Goal: Task Accomplishment & Management: Use online tool/utility

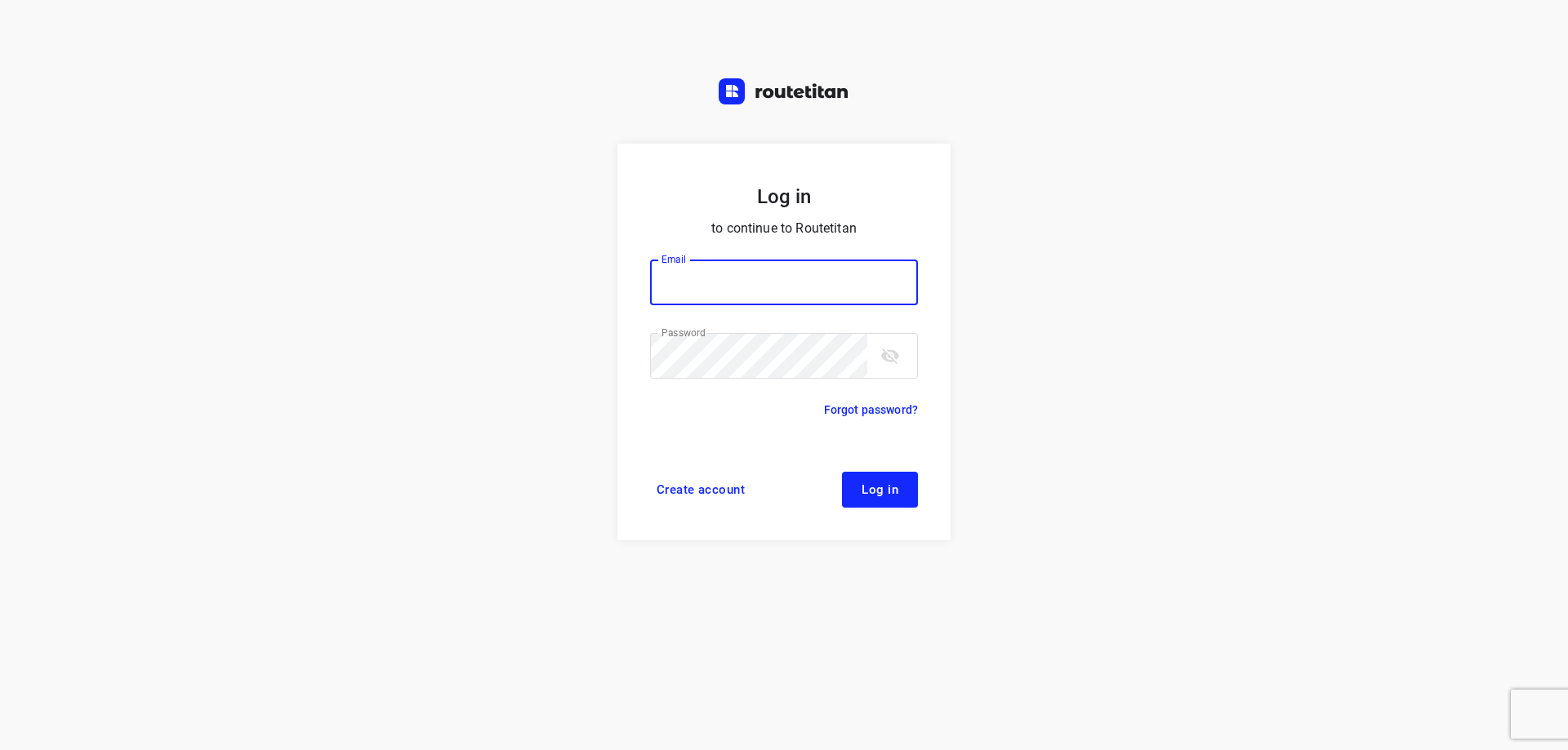
type input "[EMAIL_ADDRESS][DOMAIN_NAME]"
click at [877, 477] on button "Log in" at bounding box center [879, 490] width 76 height 36
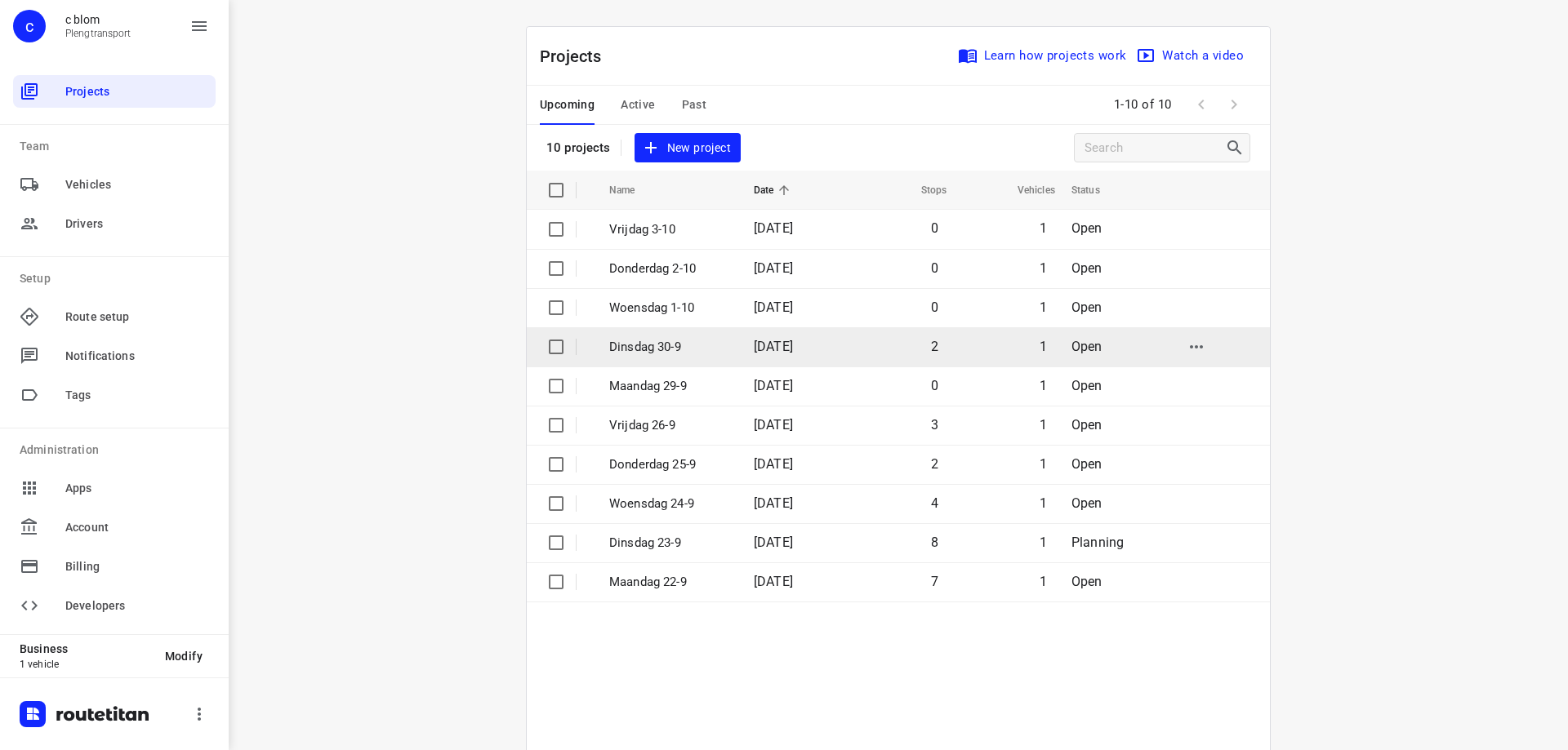
click at [636, 336] on td "Dinsdag 30-9" at bounding box center [667, 347] width 148 height 39
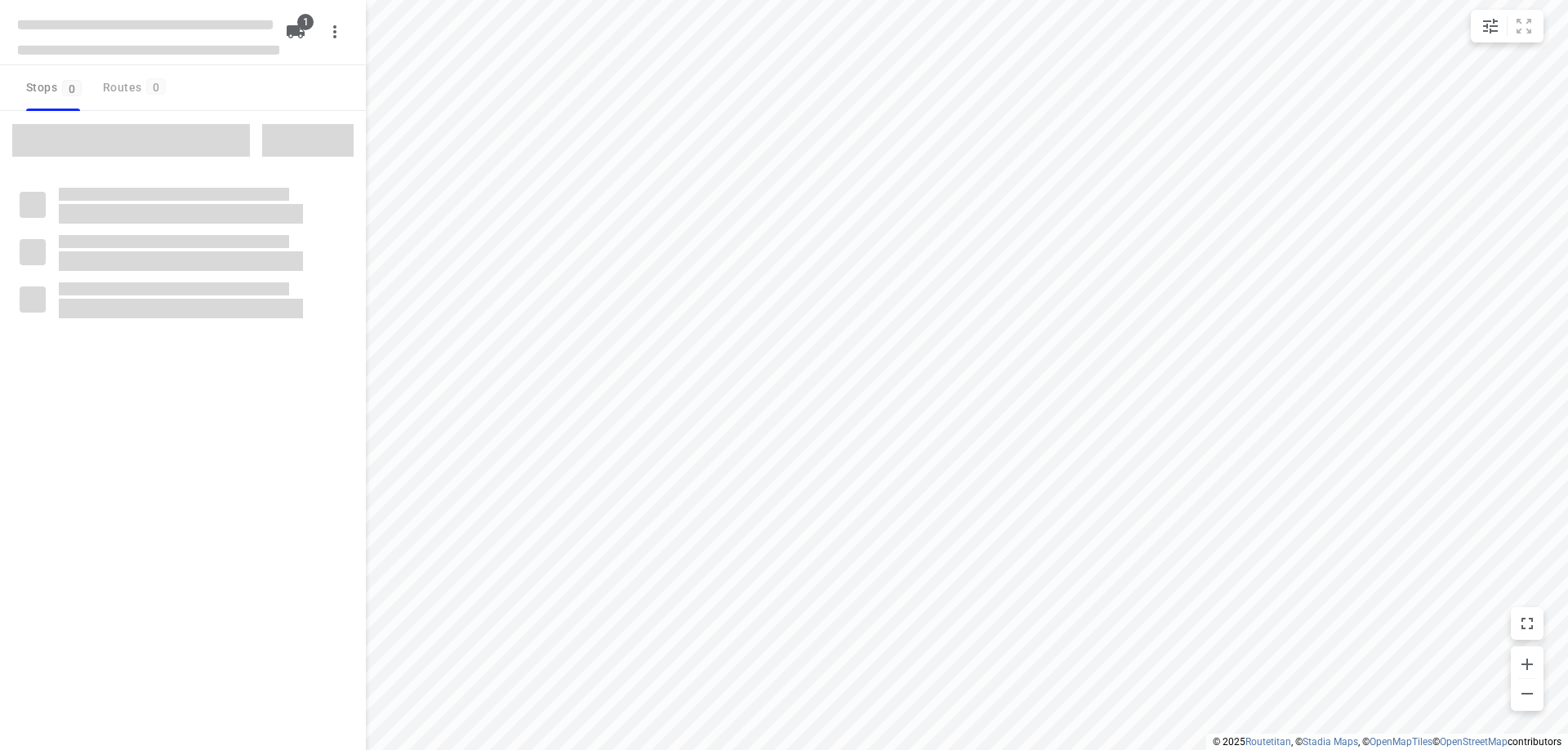
type input "distance"
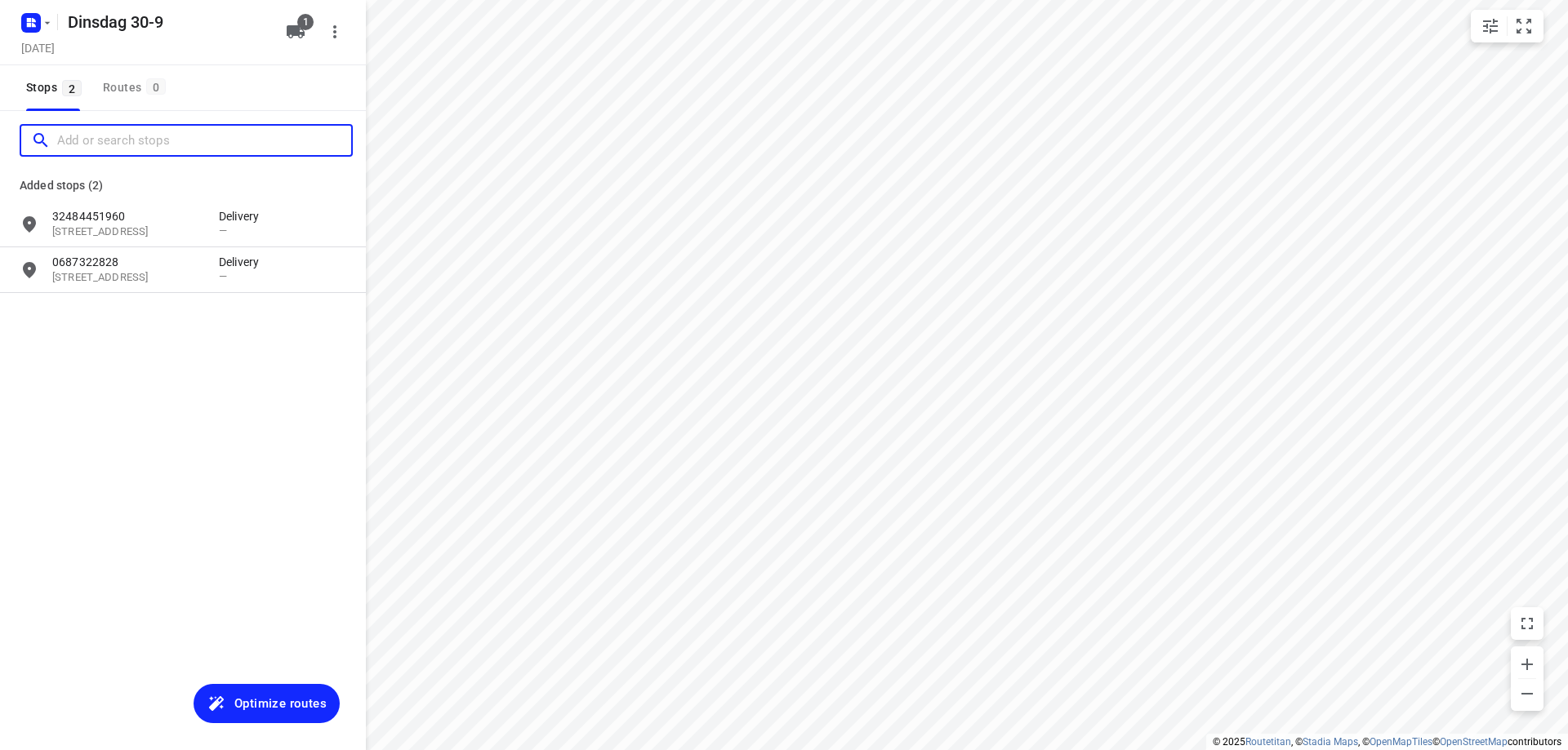
click at [110, 141] on input "Add or search stops" at bounding box center [203, 141] width 294 height 25
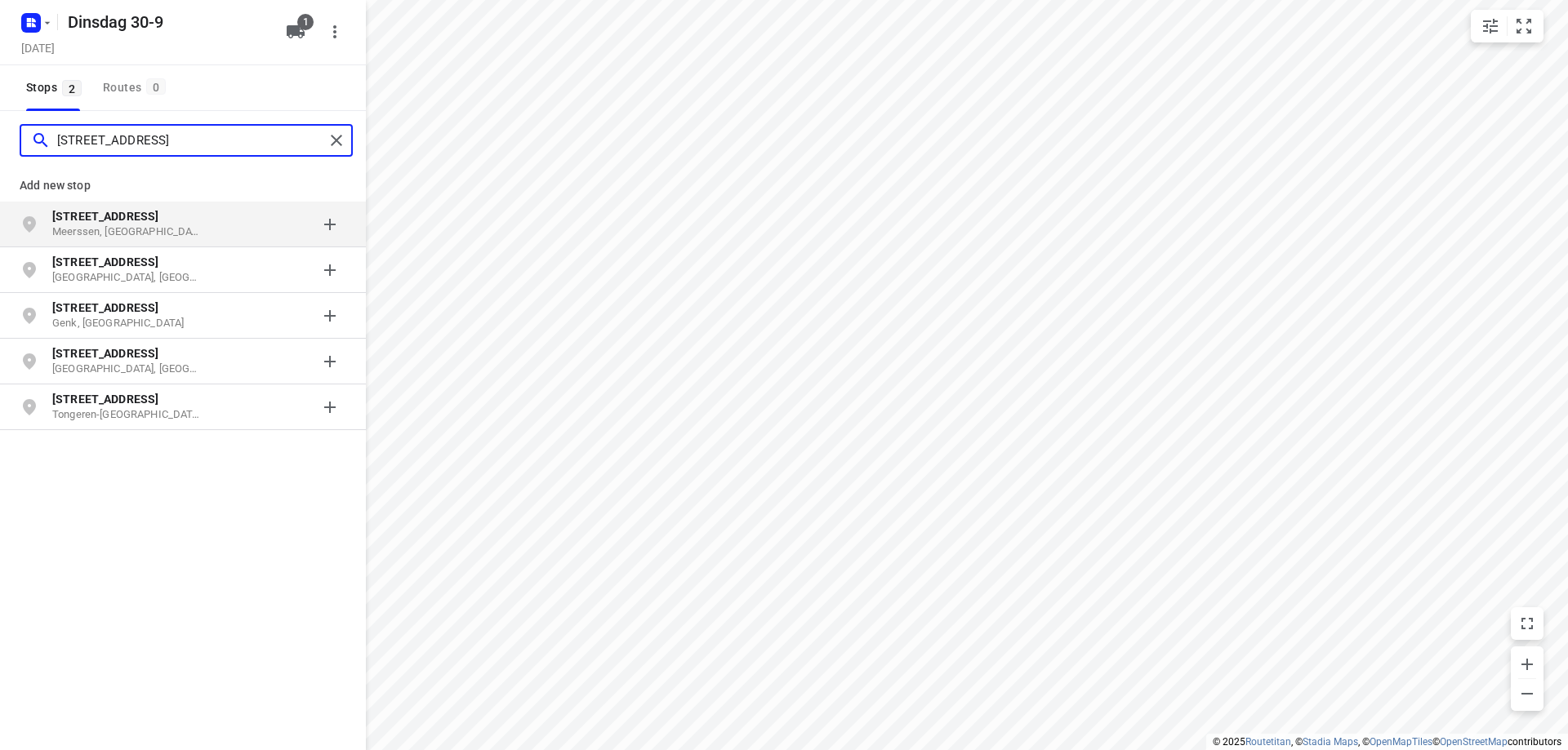
type input "[STREET_ADDRESS]"
click at [118, 215] on b "[STREET_ADDRESS]" at bounding box center [105, 216] width 106 height 13
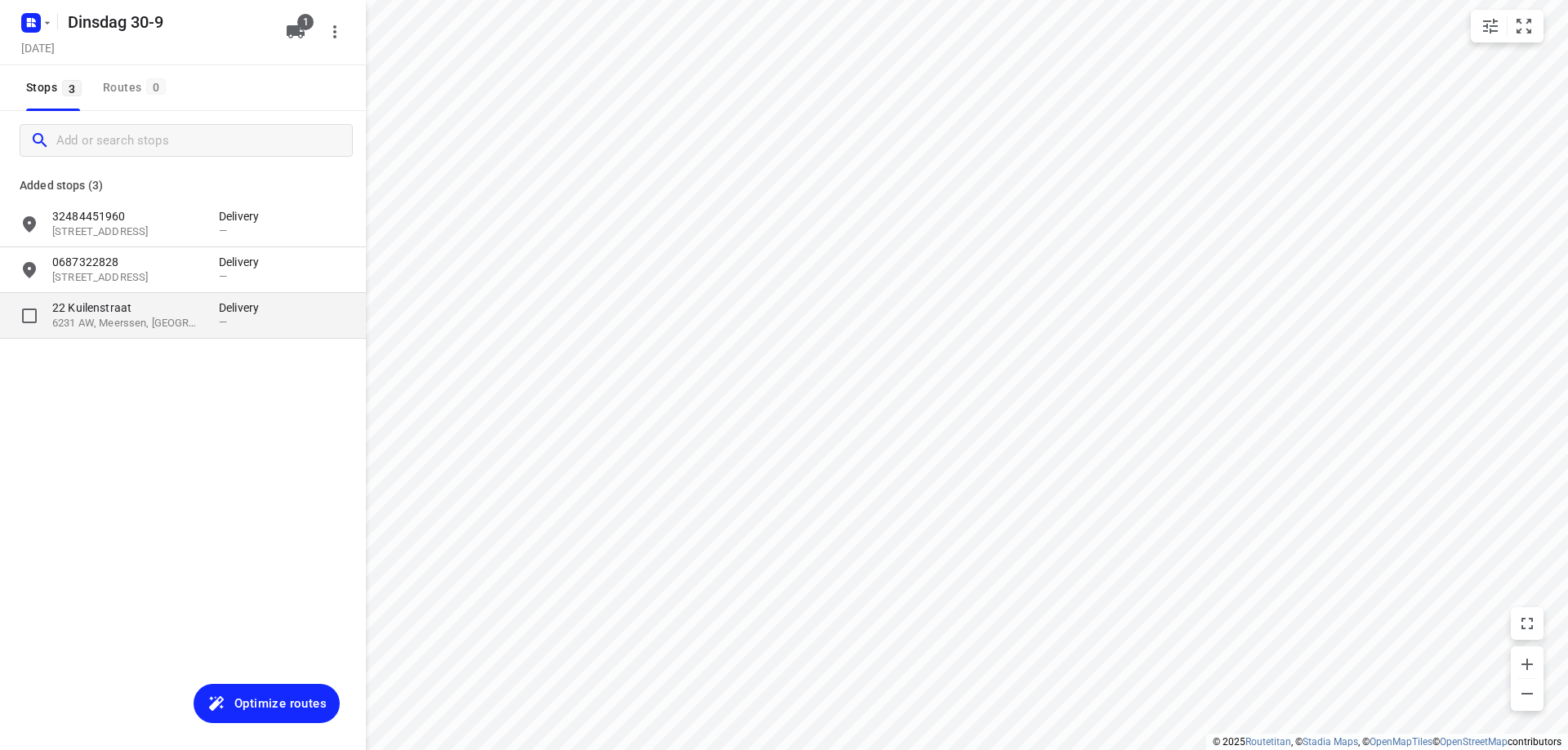
click at [173, 322] on p "6231 AW, Meerssen, [GEOGRAPHIC_DATA]" at bounding box center [128, 323] width 151 height 16
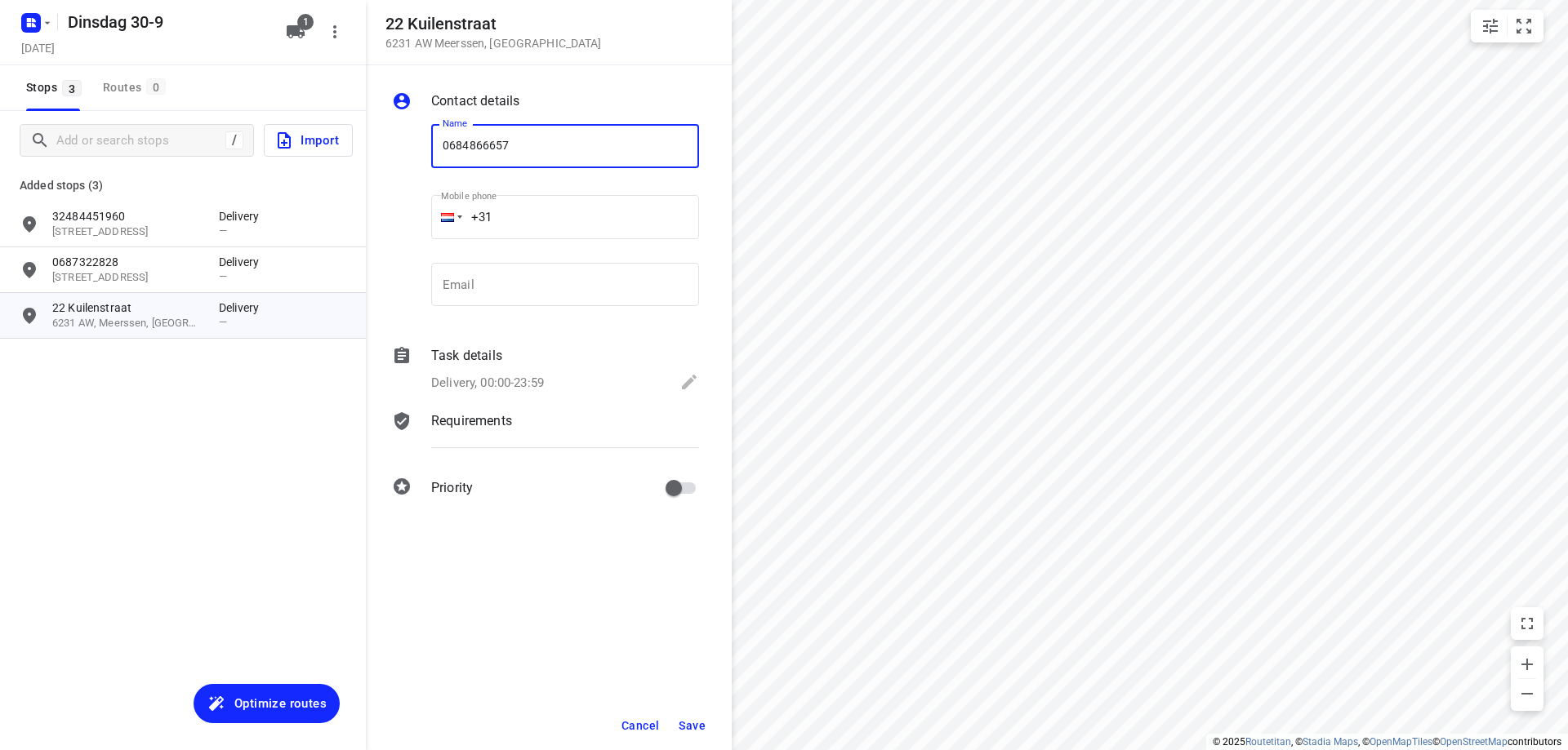
type input "0684866657"
click at [691, 720] on span "Save" at bounding box center [692, 725] width 27 height 13
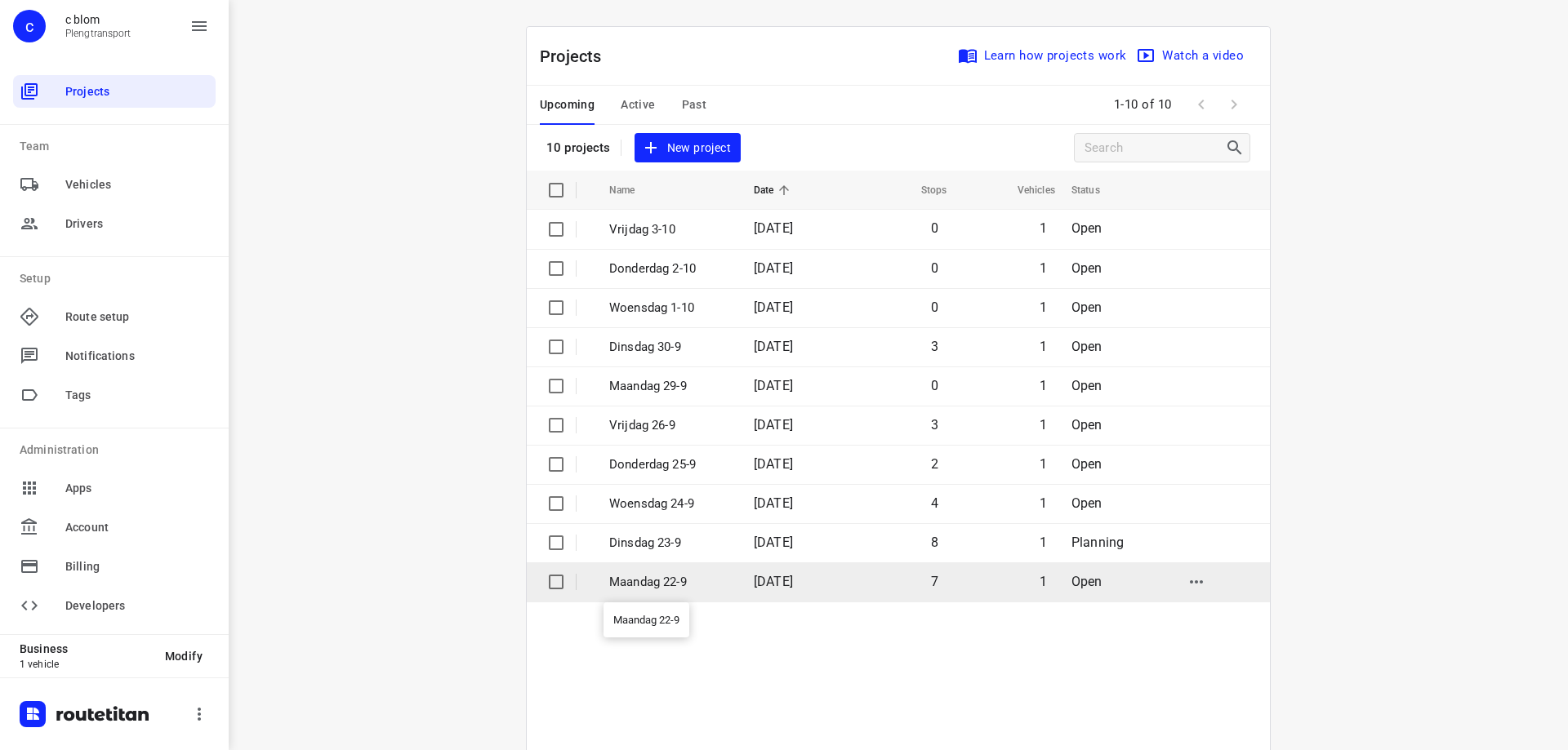
click at [700, 579] on p "Maandag 22-9" at bounding box center [669, 582] width 120 height 19
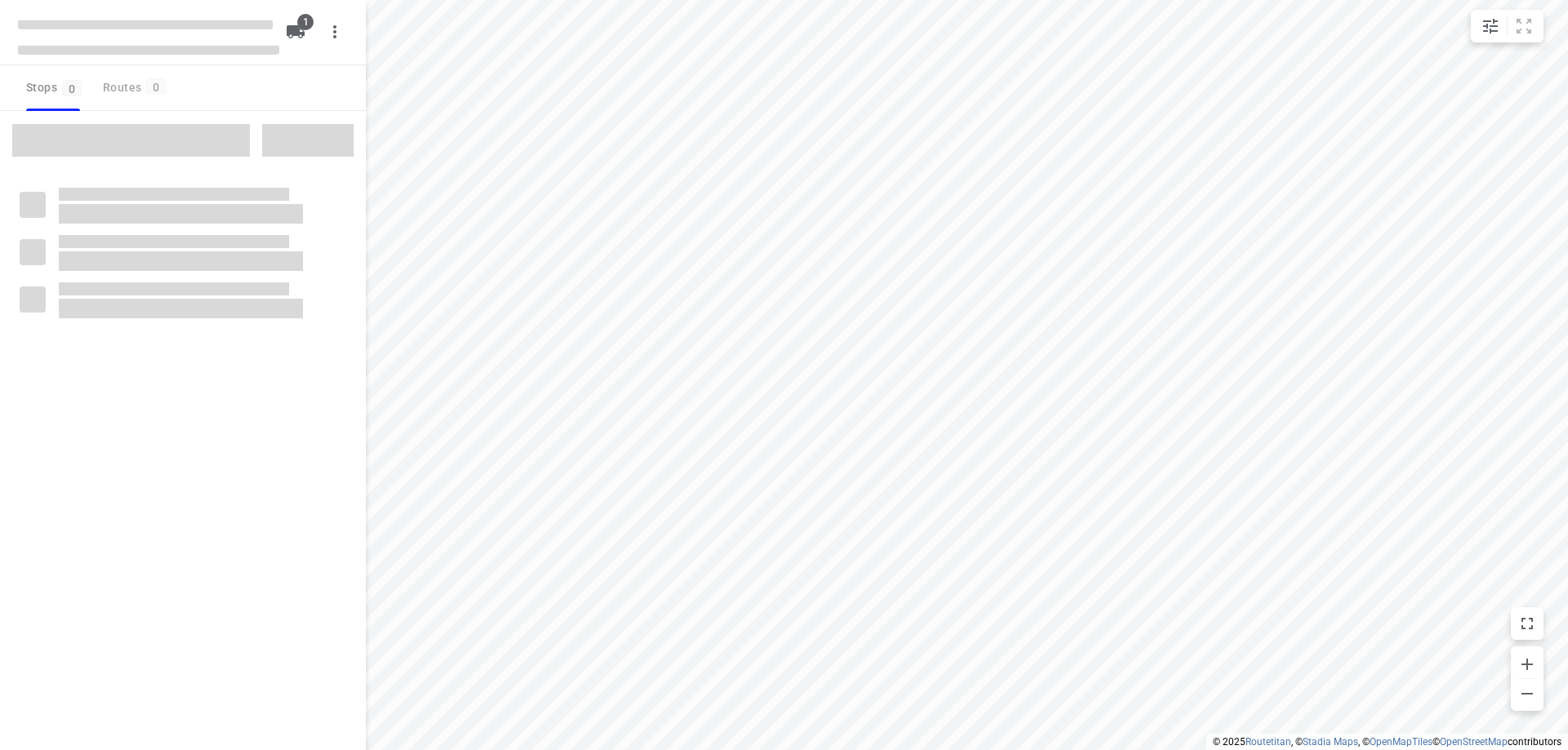
type input "distance"
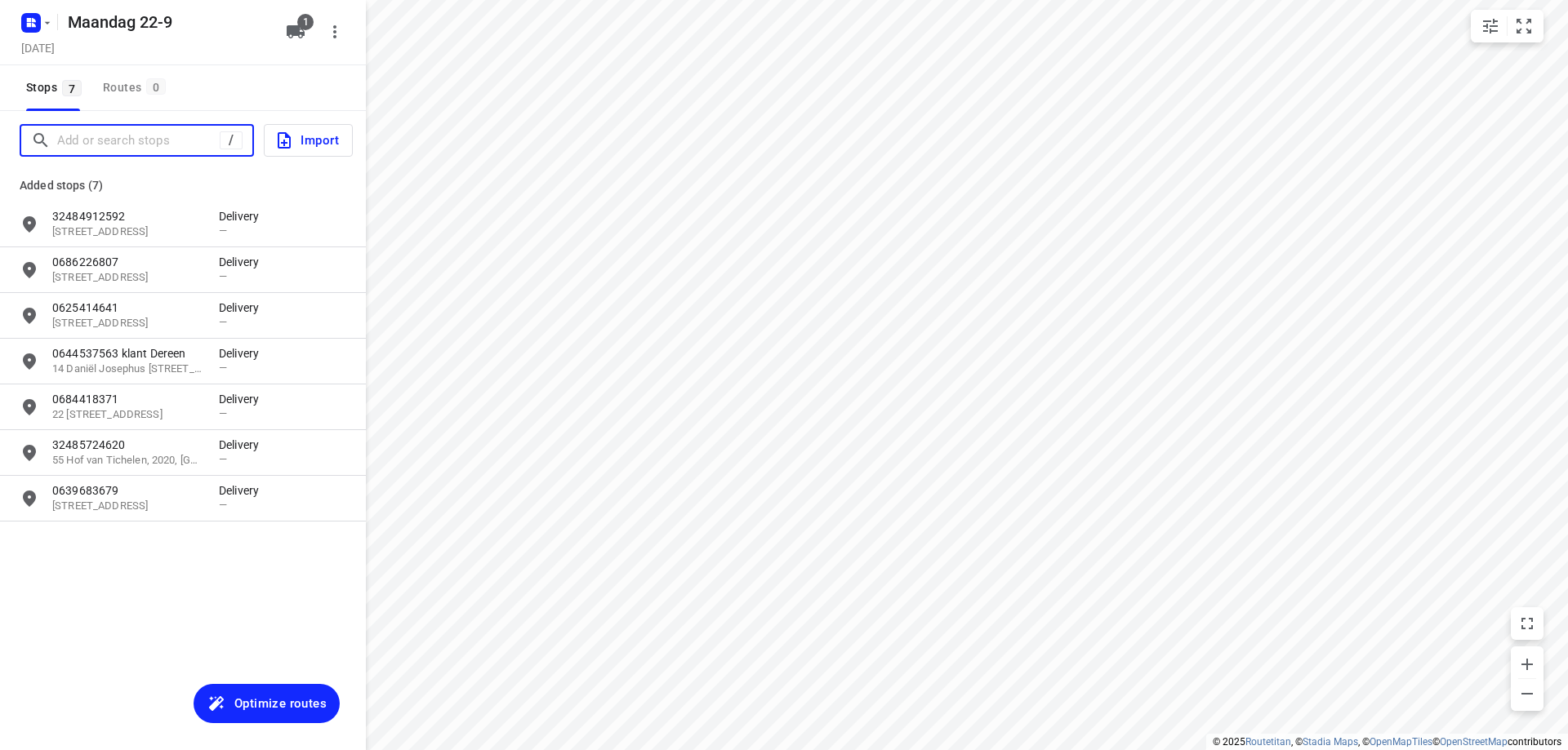
click at [142, 140] on input "Add or search stops" at bounding box center [138, 141] width 163 height 25
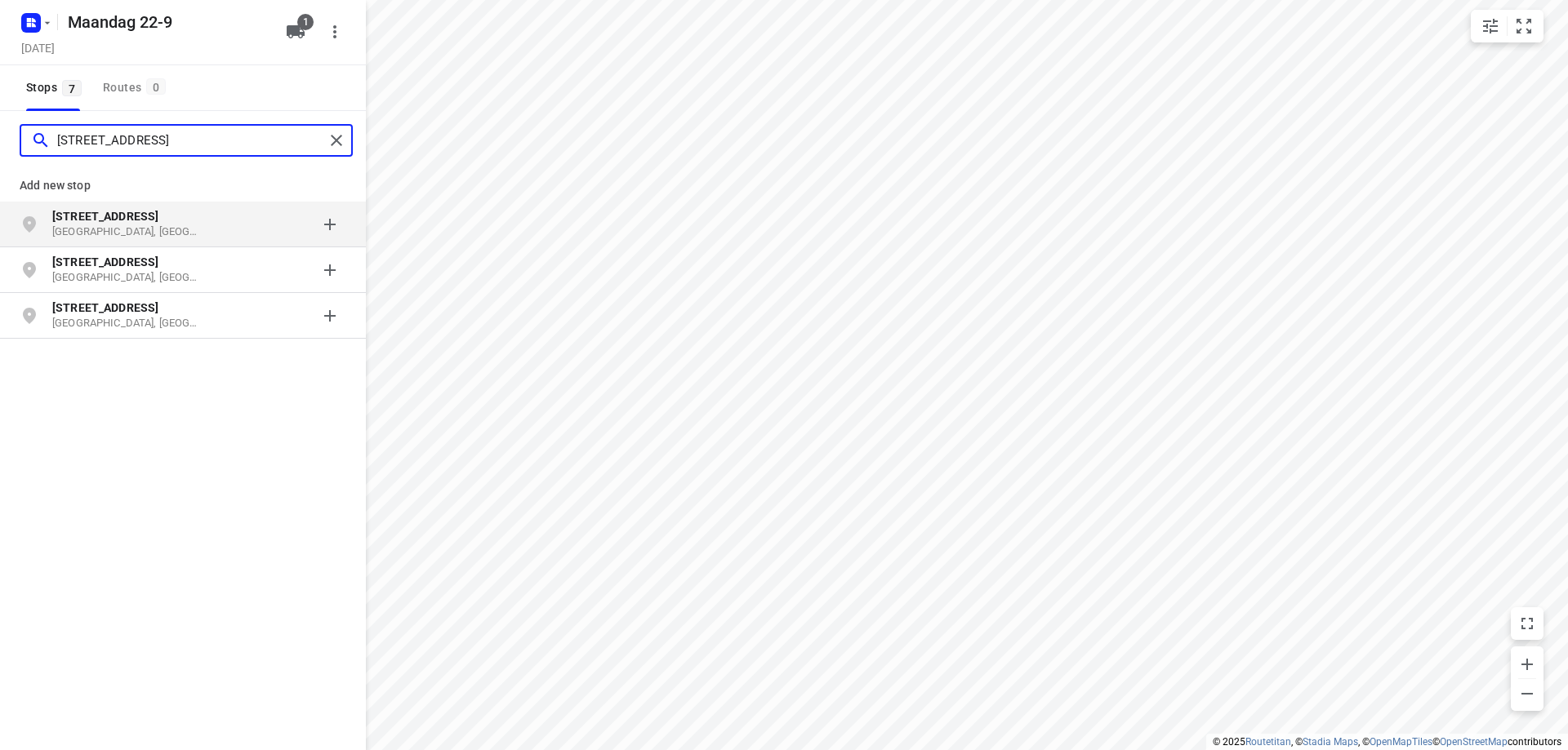
type input "[STREET_ADDRESS]"
click at [100, 225] on p "[GEOGRAPHIC_DATA], [GEOGRAPHIC_DATA]" at bounding box center [128, 232] width 151 height 16
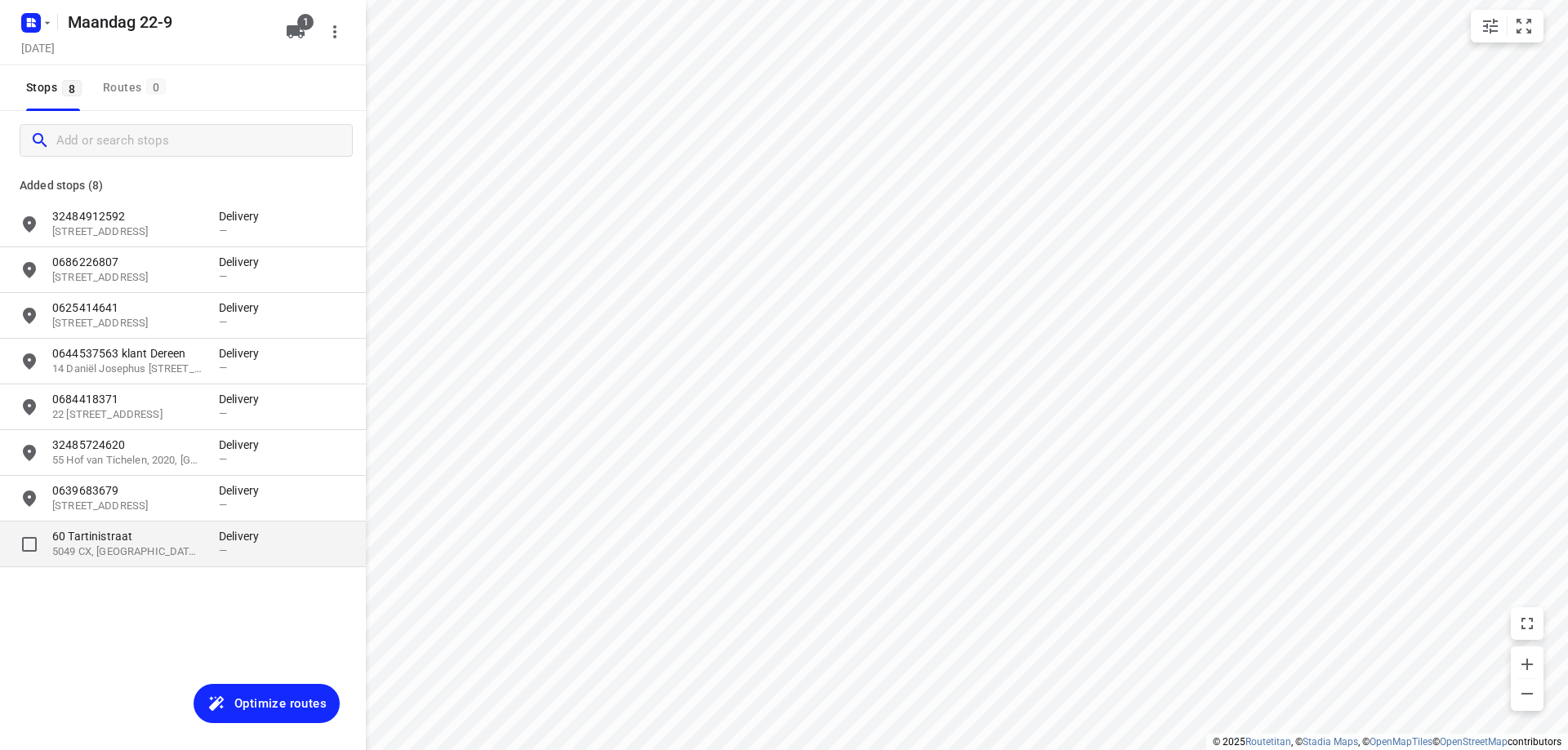
click at [87, 539] on p "60 Tartinistraat" at bounding box center [128, 536] width 151 height 16
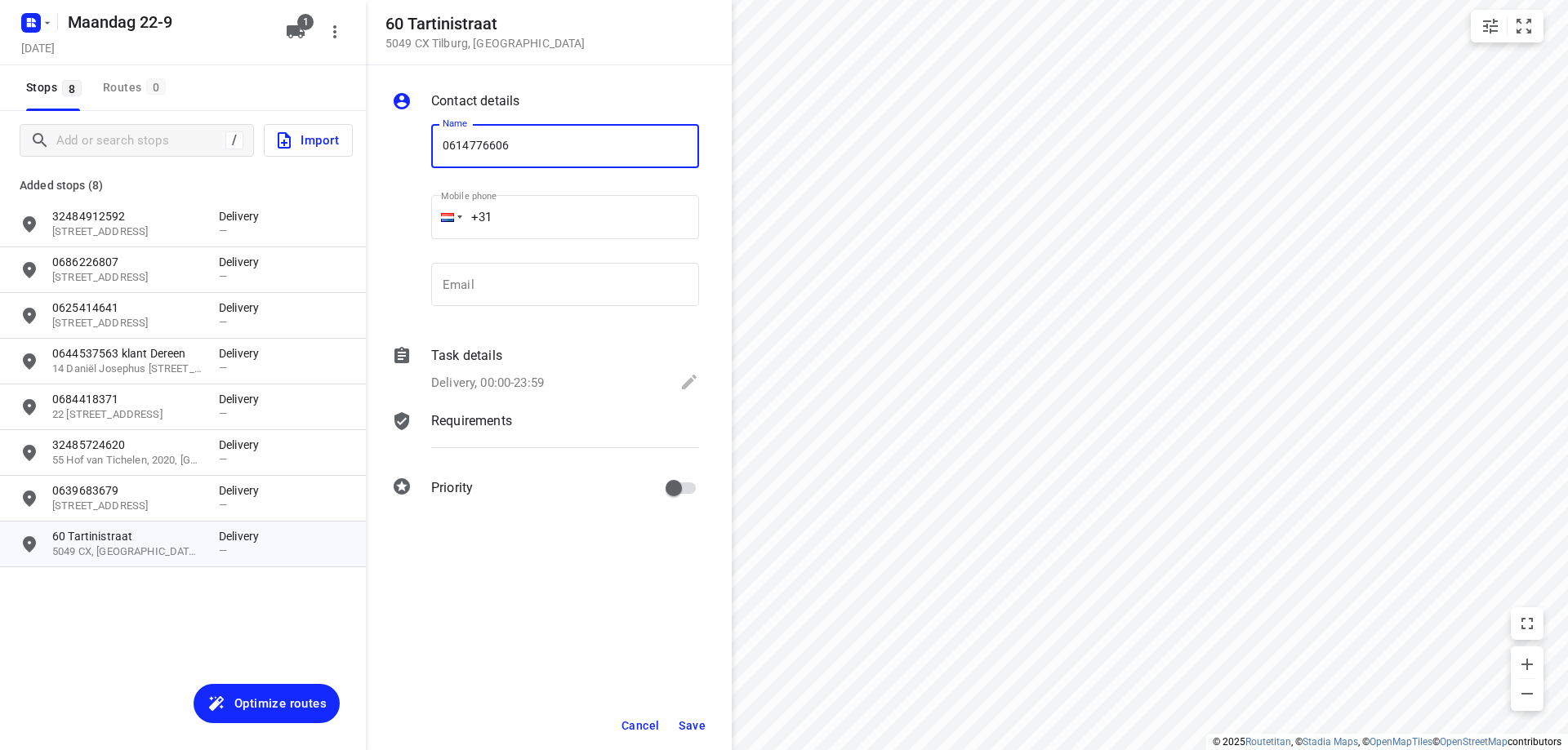
type input "0614776606"
click at [681, 724] on span "Save" at bounding box center [692, 725] width 27 height 13
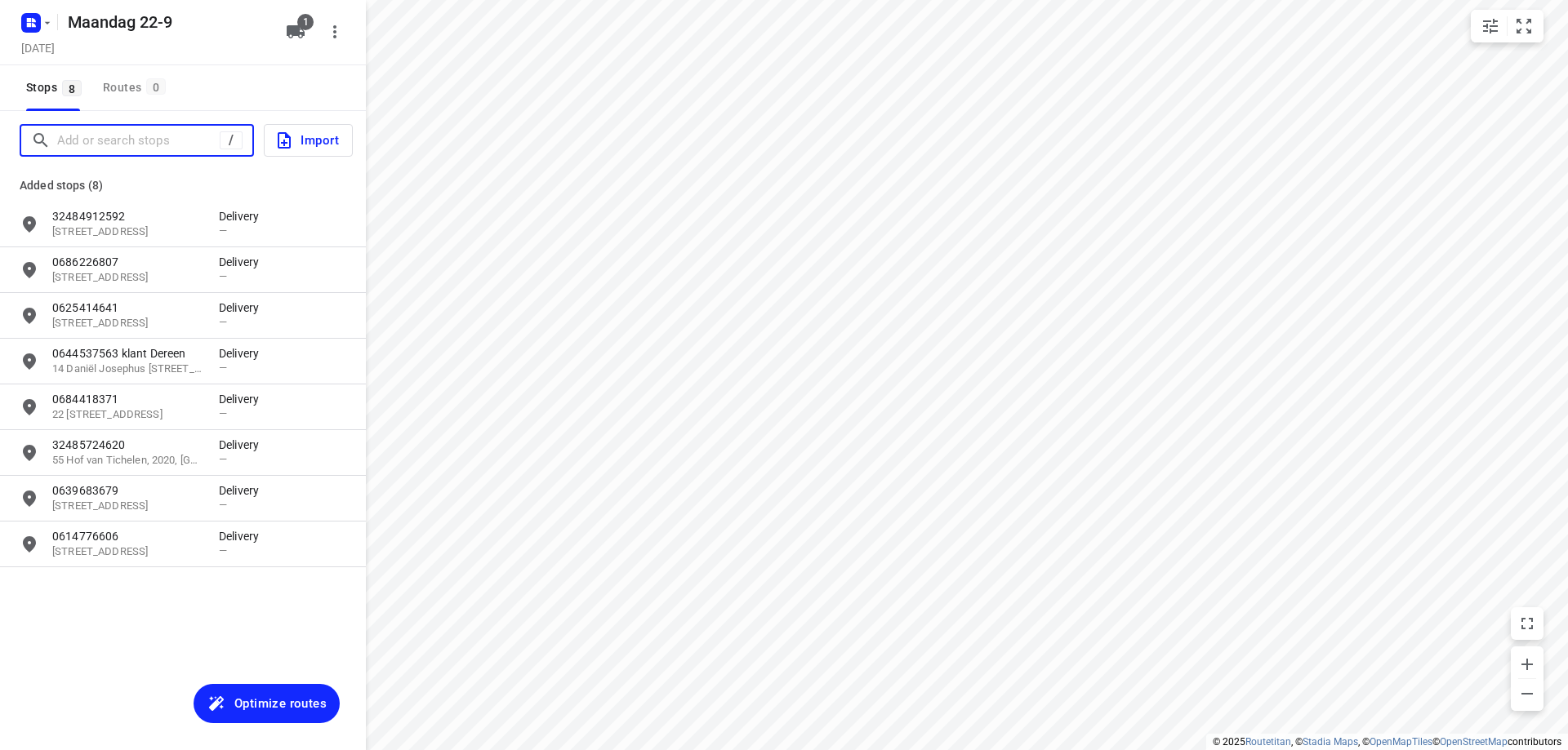
click at [93, 137] on input "Add or search stops" at bounding box center [138, 141] width 163 height 25
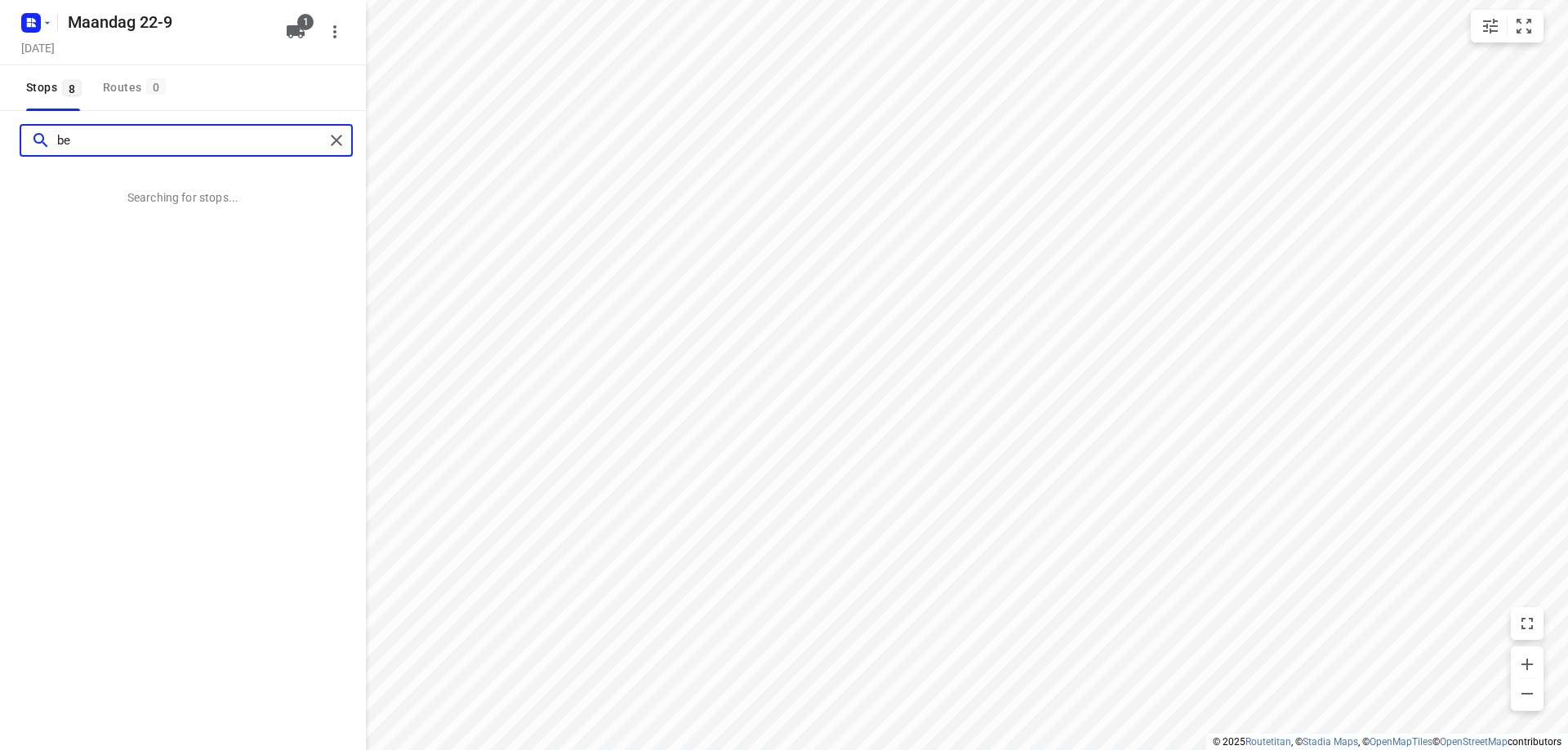
type input "b"
type input "hoge [STREET_ADDRESS]"
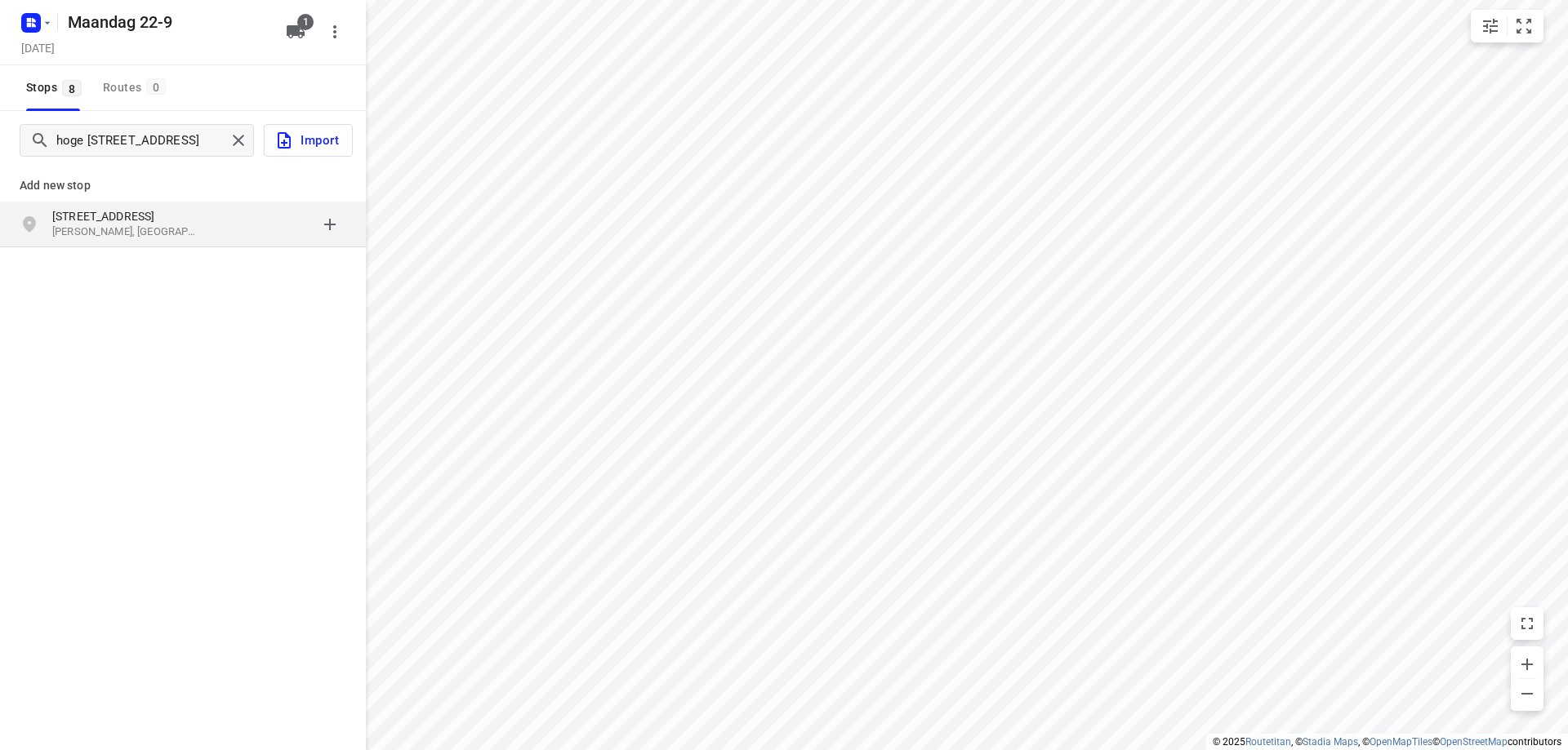
click at [126, 222] on p "[STREET_ADDRESS]" at bounding box center [128, 216] width 151 height 16
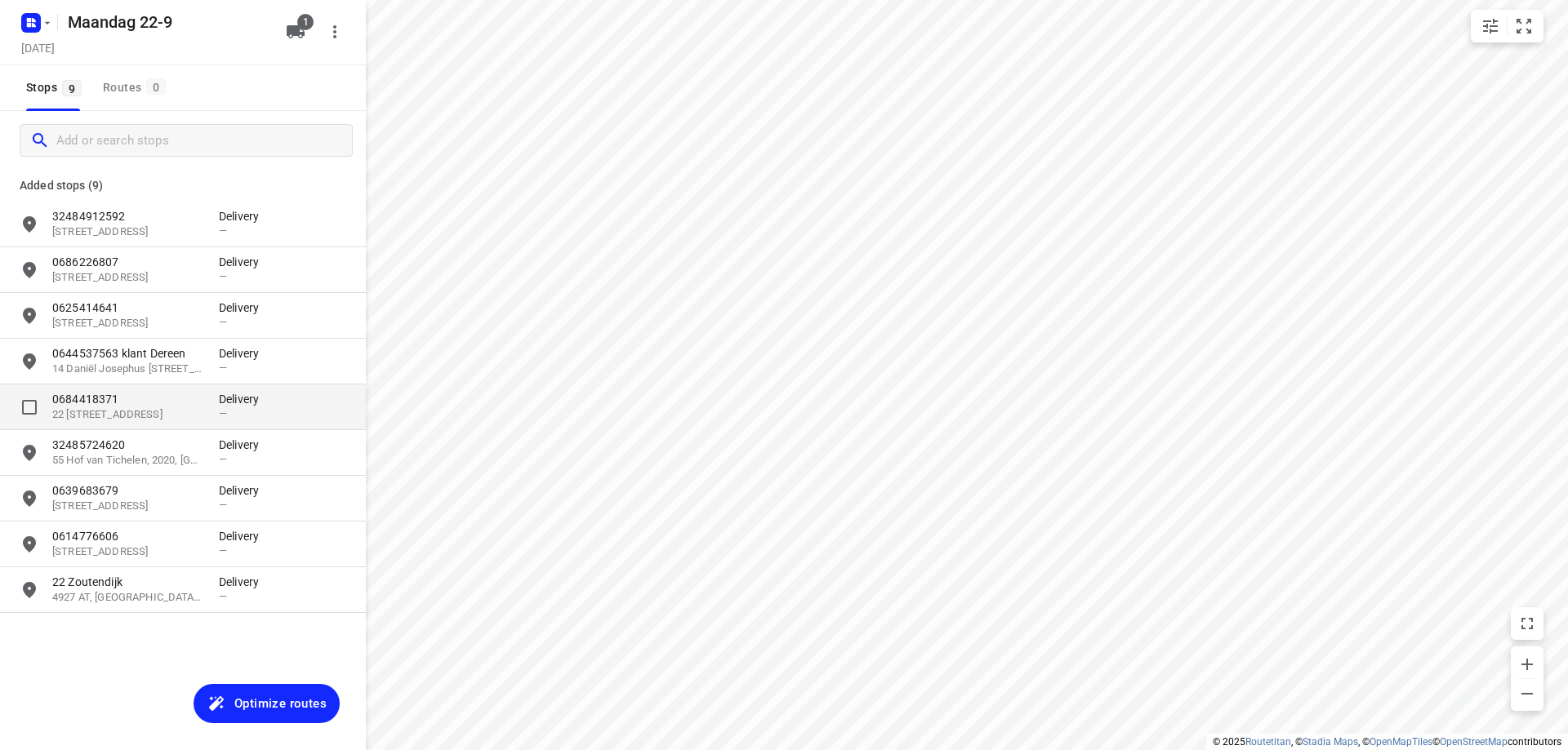
click at [219, 410] on span "—" at bounding box center [223, 413] width 8 height 12
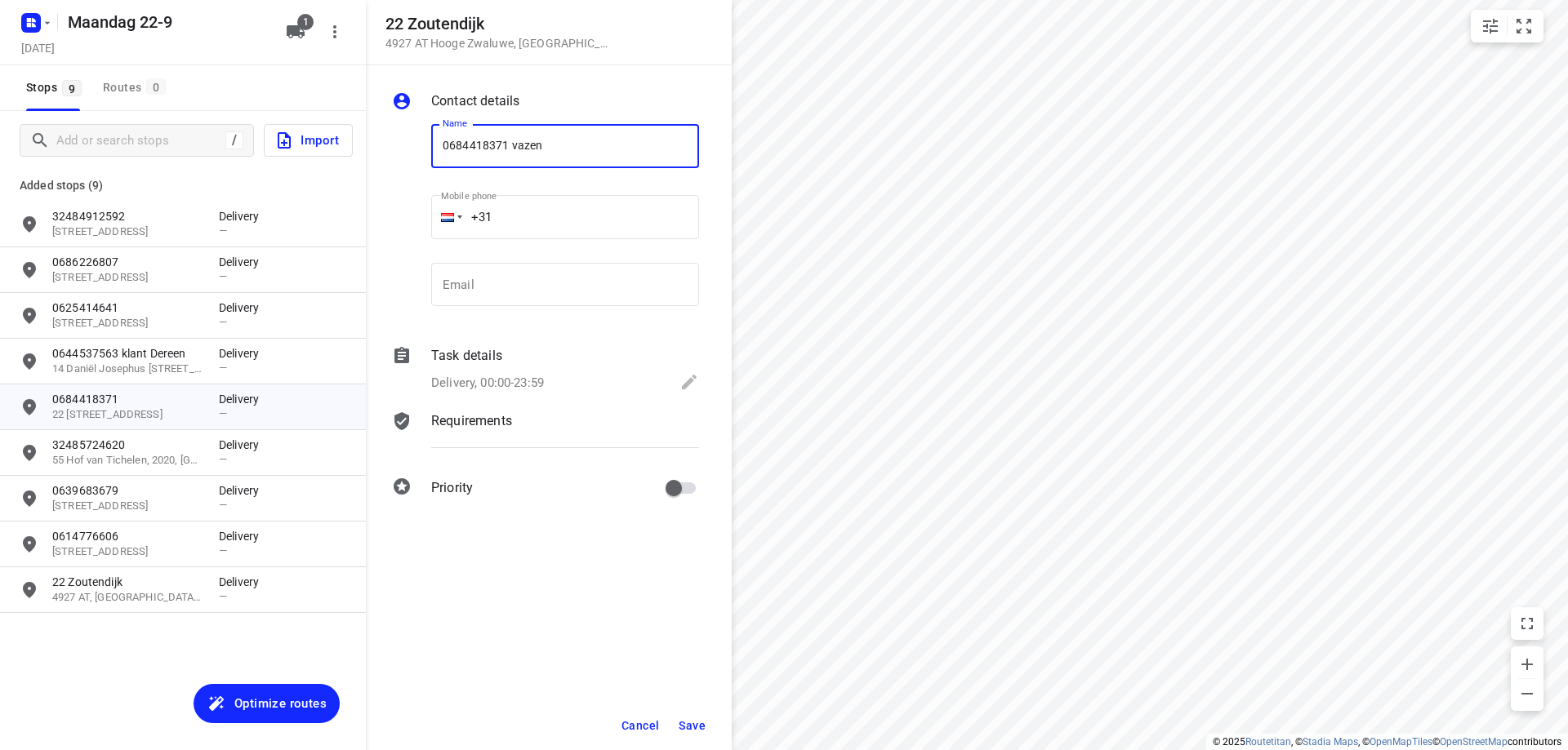
type input "0684418371 vazen"
click at [698, 719] on span "Save" at bounding box center [692, 725] width 27 height 13
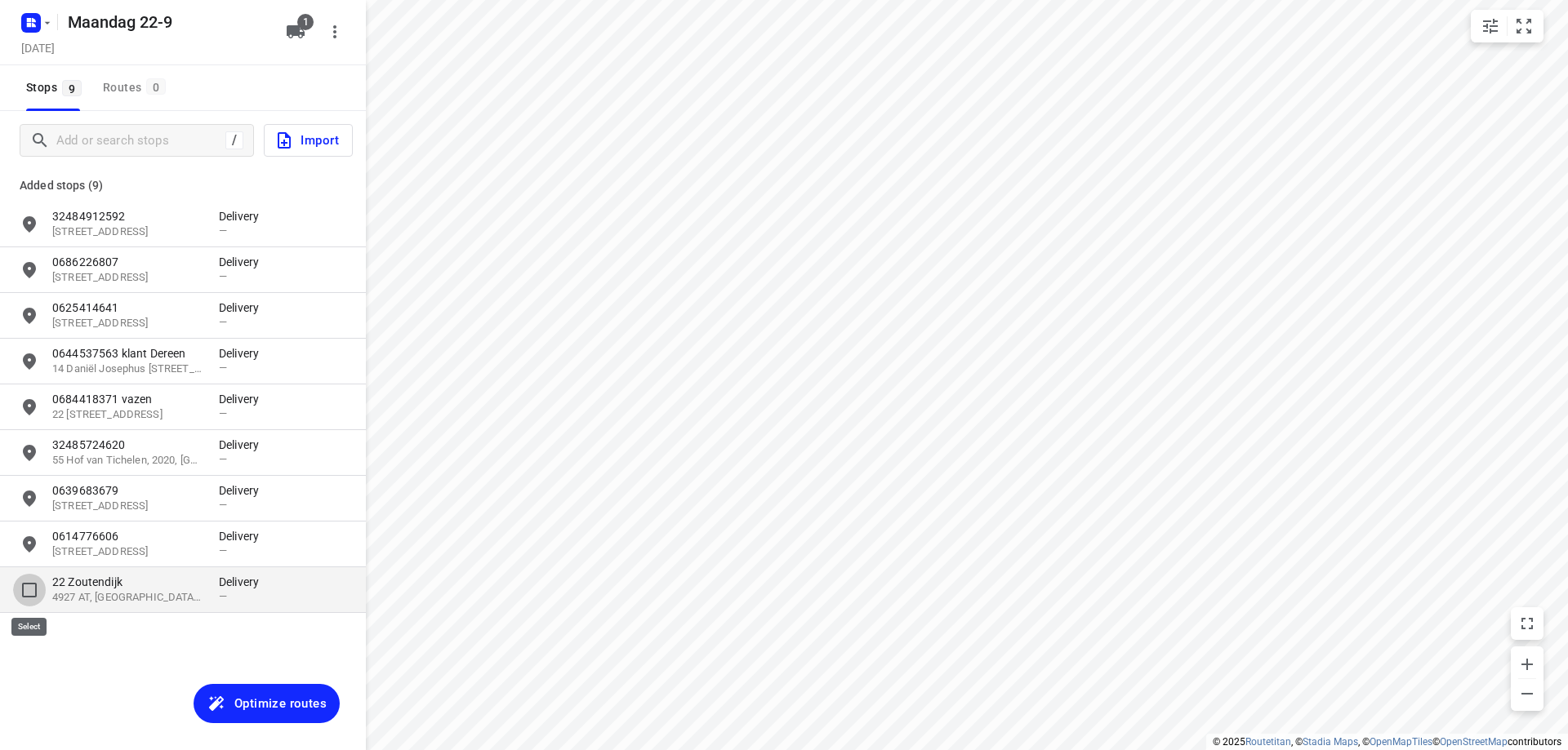
click at [26, 594] on input "grid" at bounding box center [30, 590] width 33 height 33
checkbox input "true"
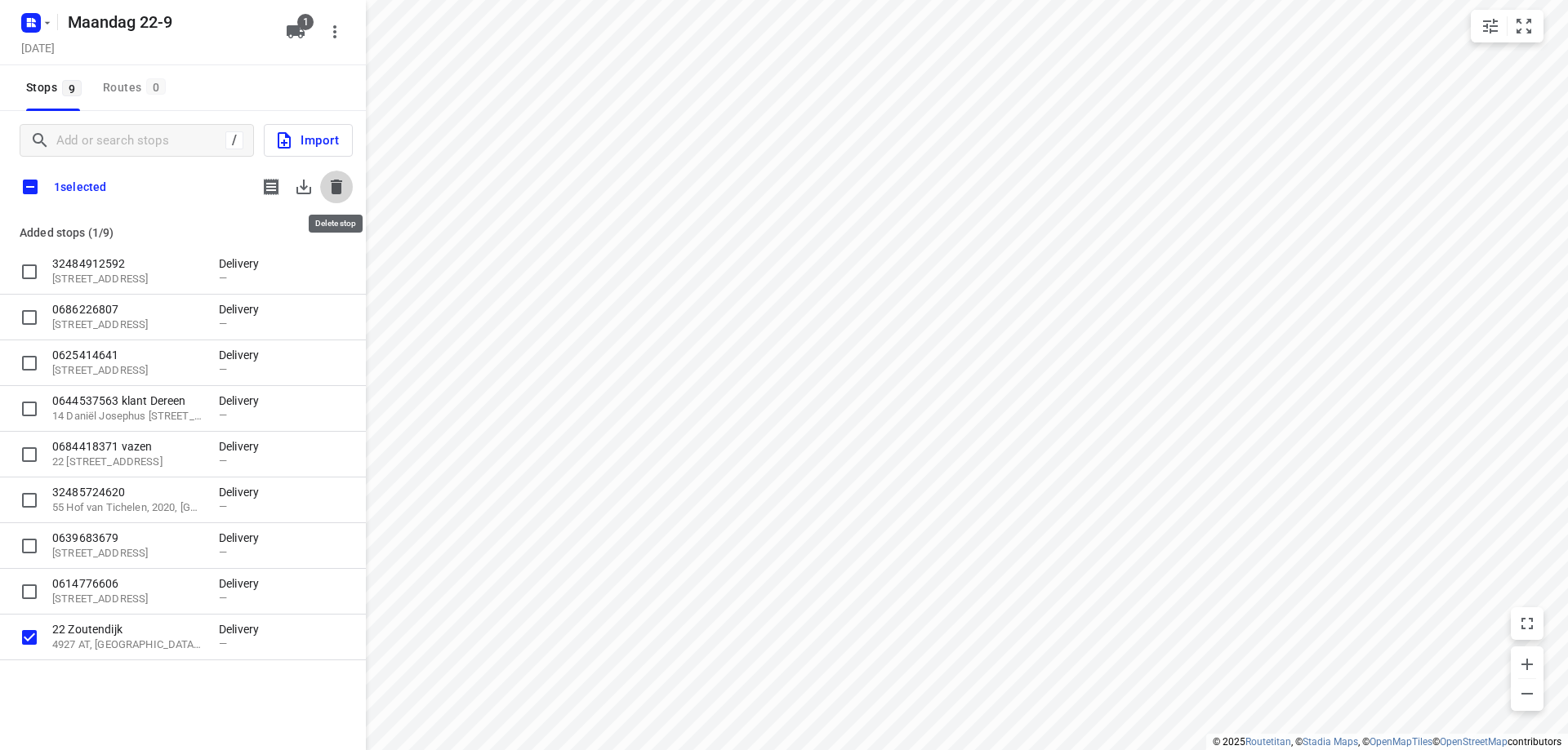
click at [334, 185] on icon "button" at bounding box center [336, 187] width 12 height 15
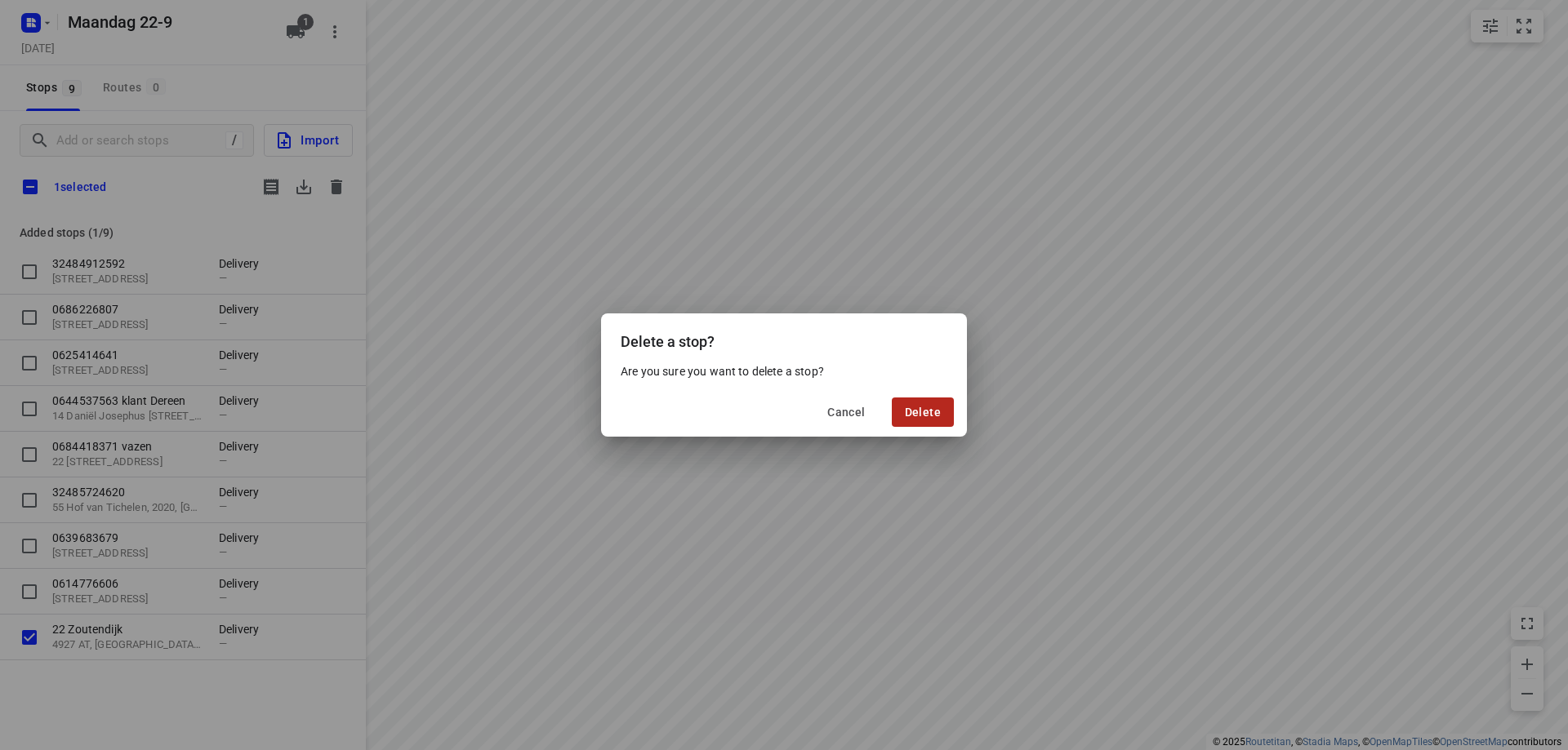
click at [935, 413] on span "Delete" at bounding box center [923, 412] width 36 height 13
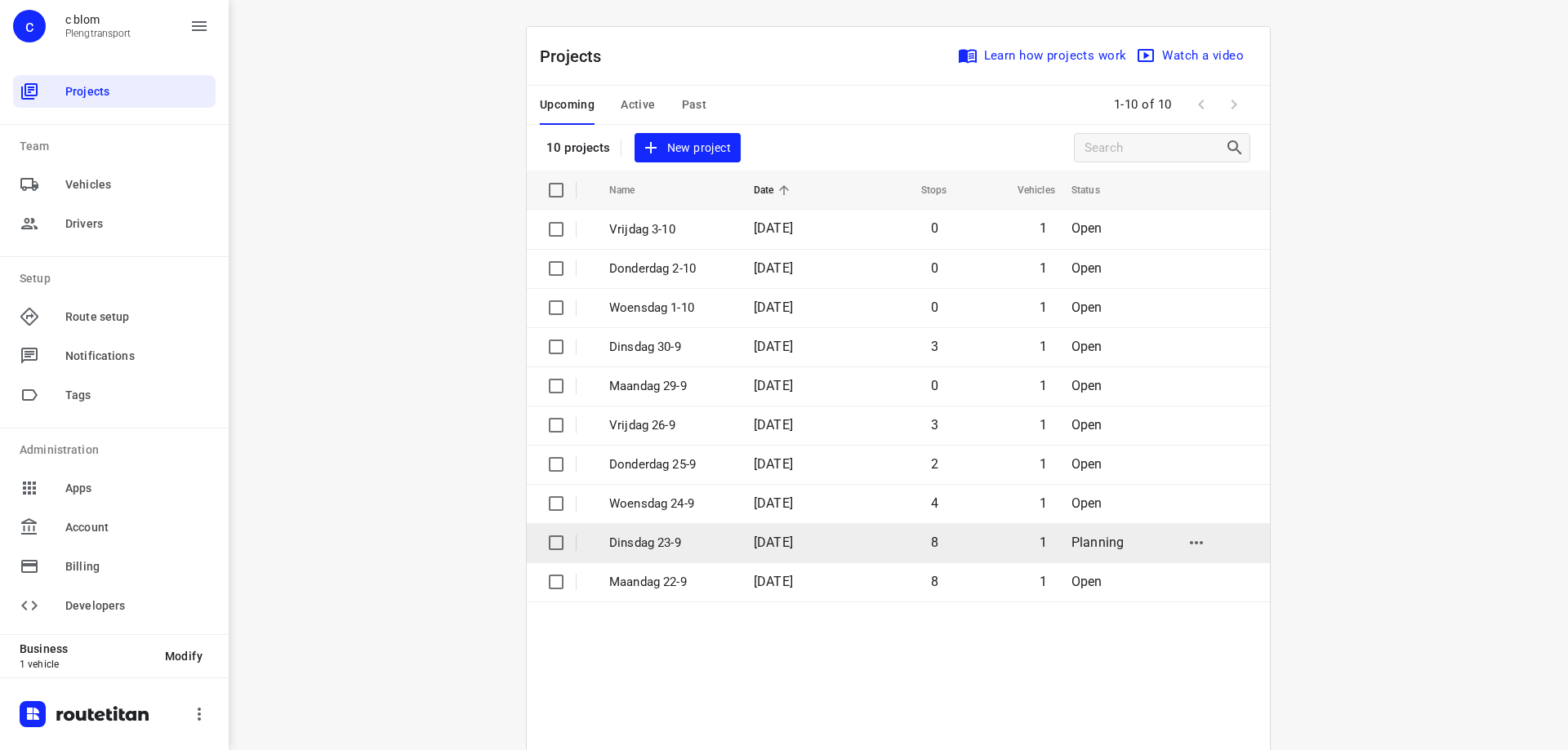
click at [672, 534] on p "Dinsdag 23-9" at bounding box center [669, 543] width 120 height 19
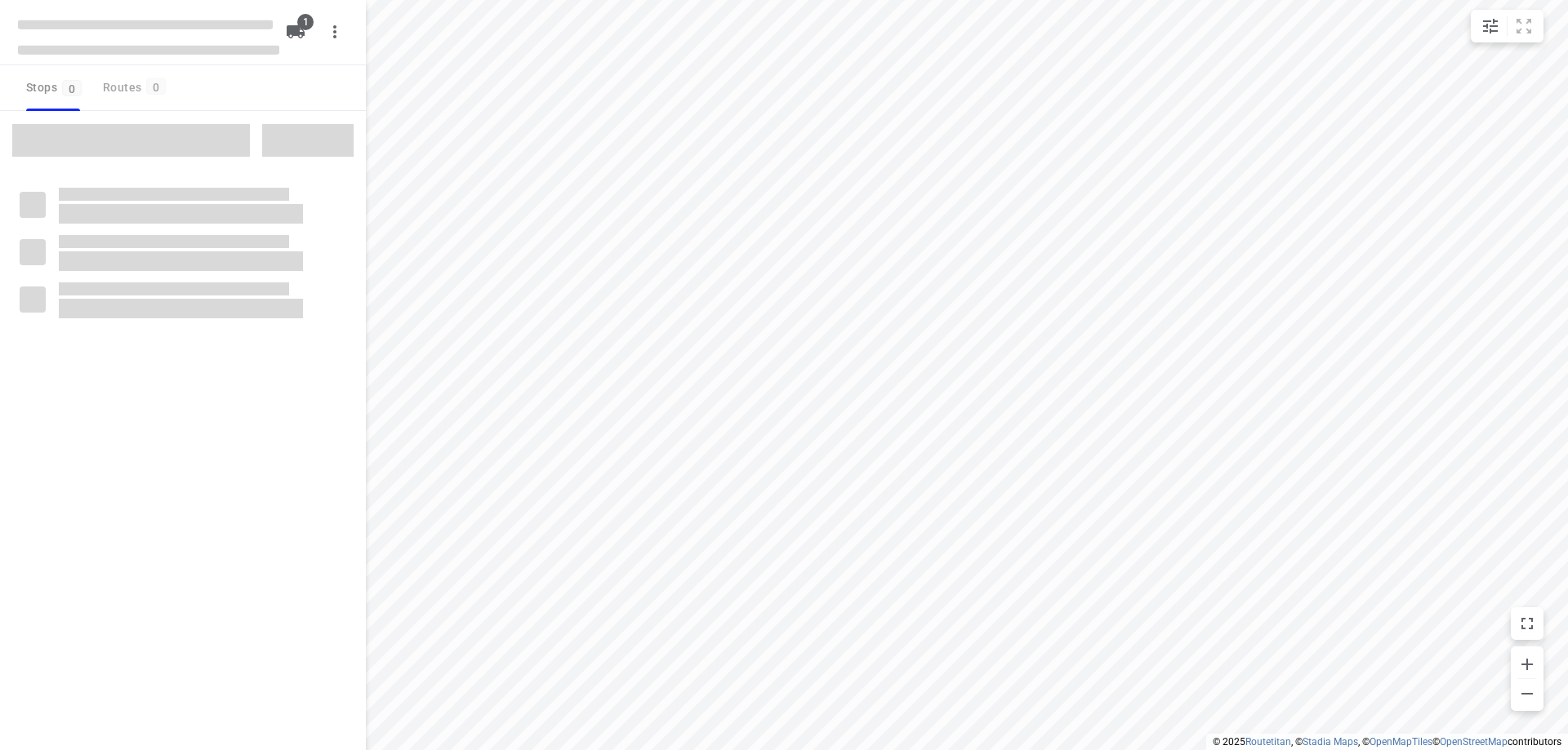
type input "distance"
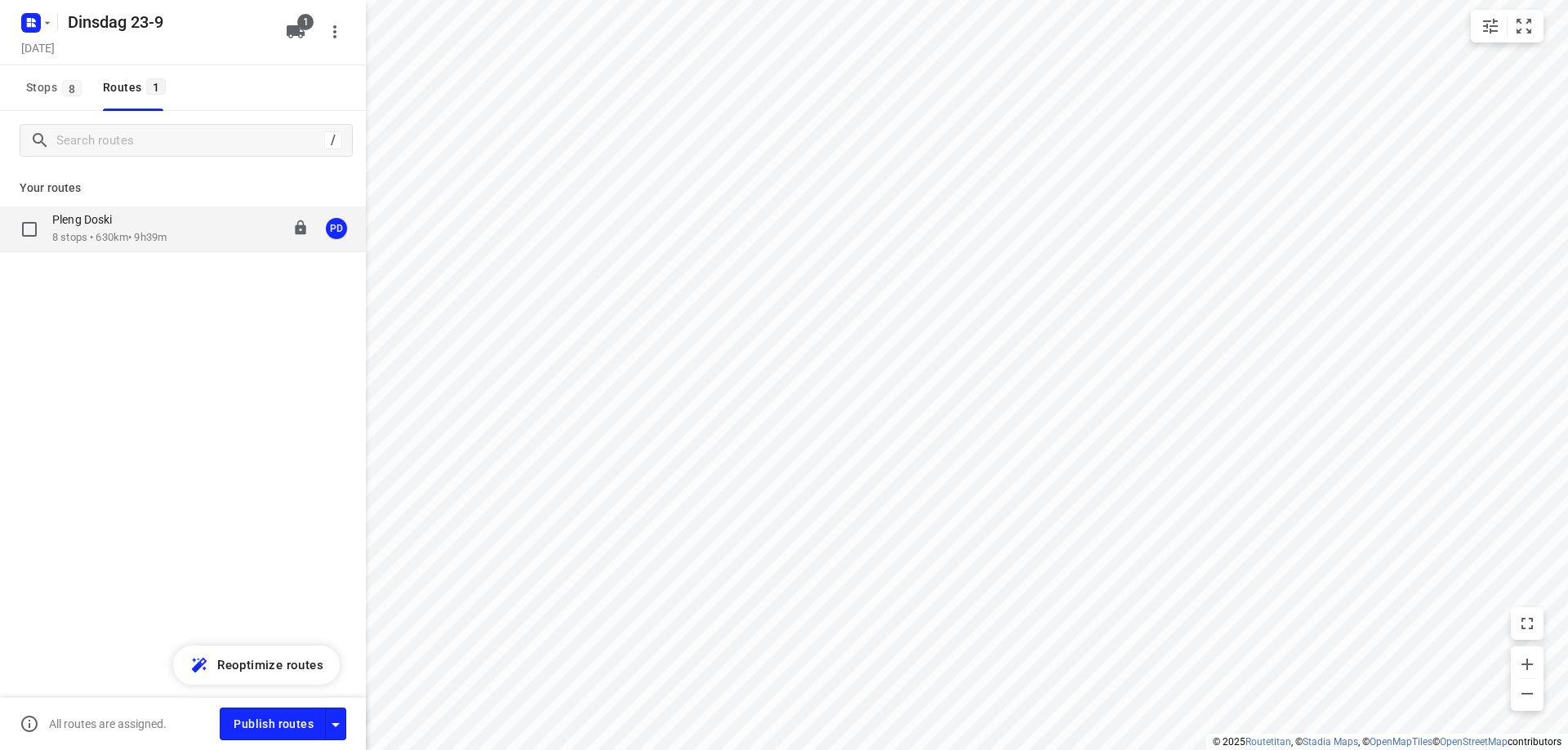
click at [225, 248] on div "Pleng Doski 8 stops • 630km • 9h39m 08:00-17:39 PD" at bounding box center [183, 229] width 366 height 46
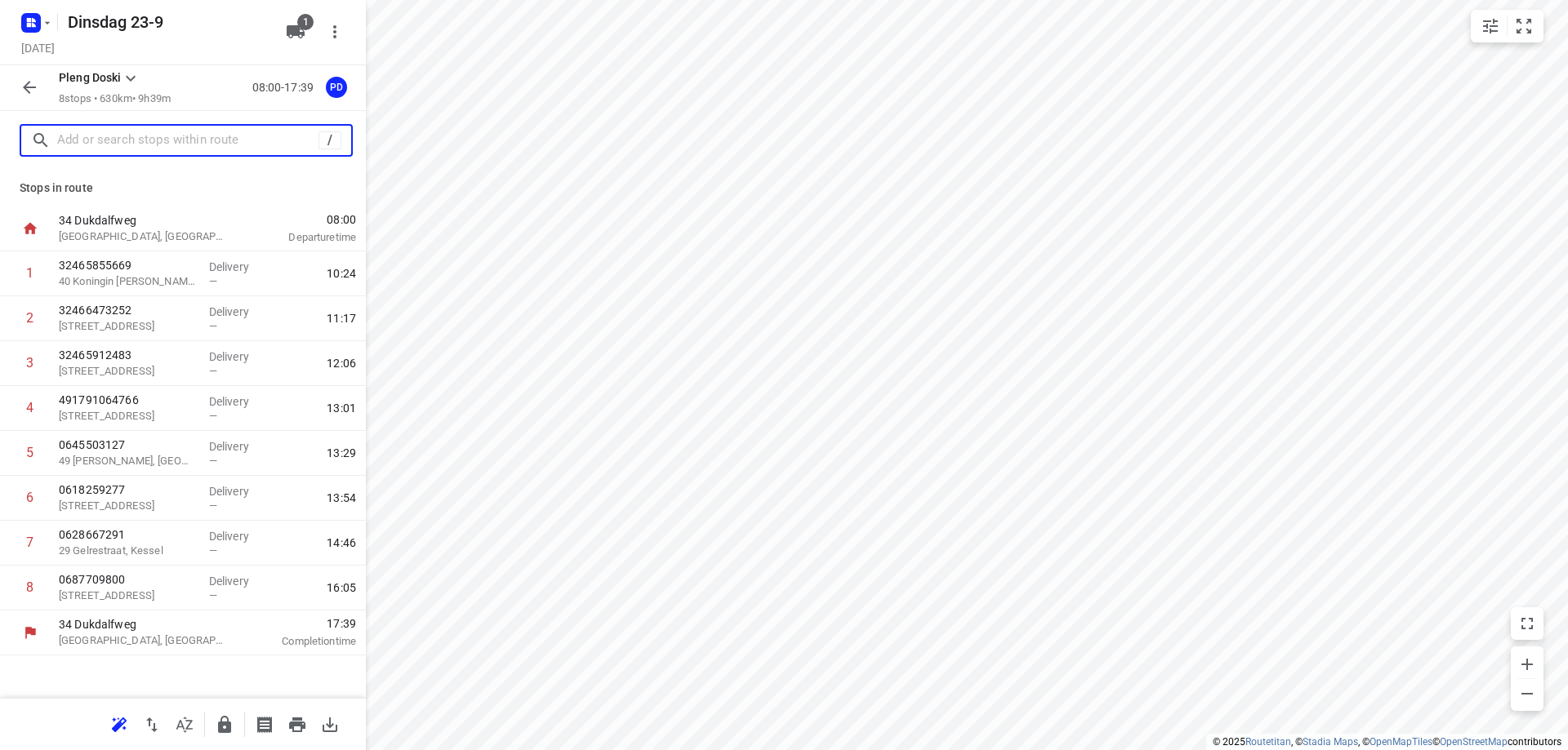
click at [152, 144] on input "text" at bounding box center [188, 141] width 262 height 25
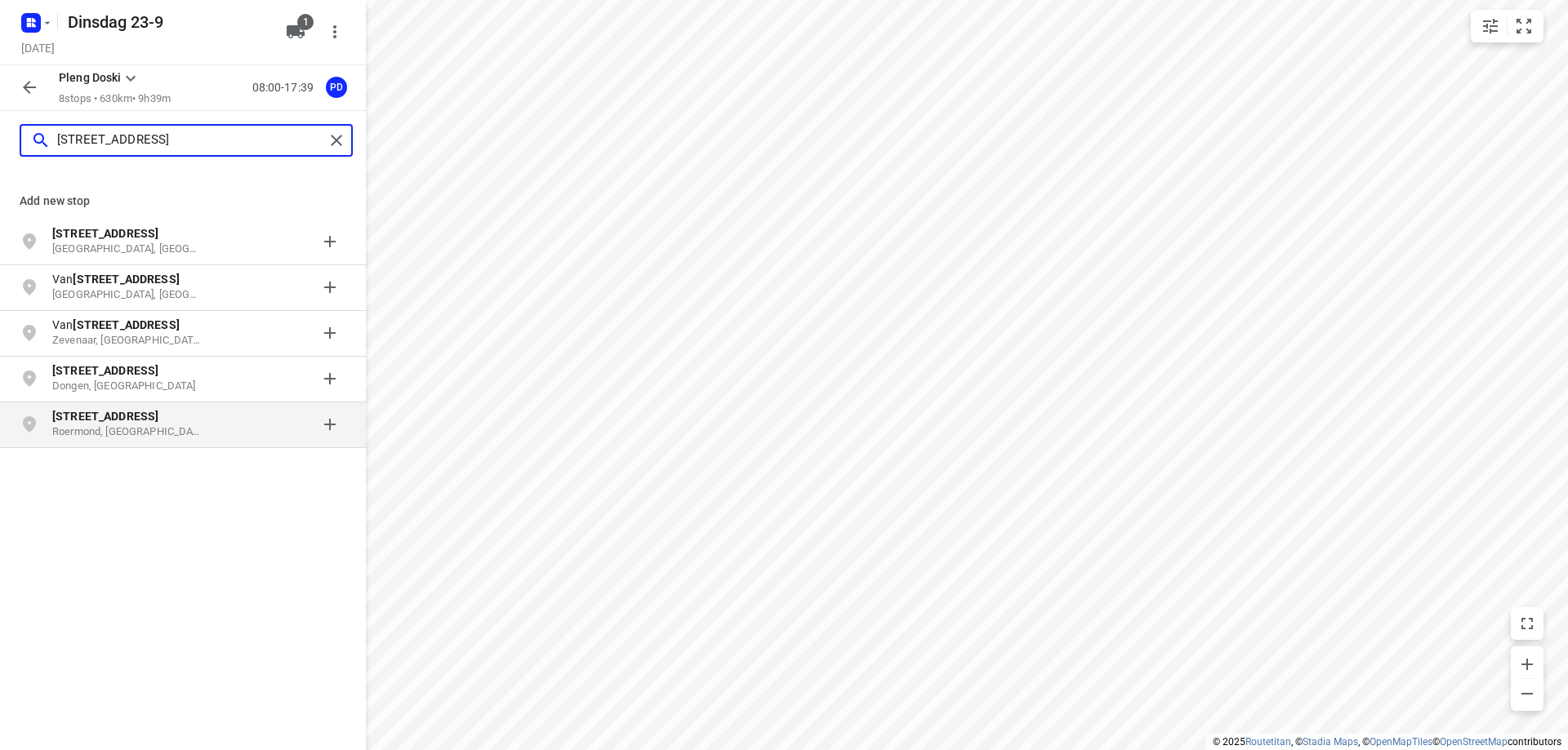
type input "[STREET_ADDRESS]"
click at [97, 419] on b "[STREET_ADDRESS]" at bounding box center [105, 416] width 106 height 13
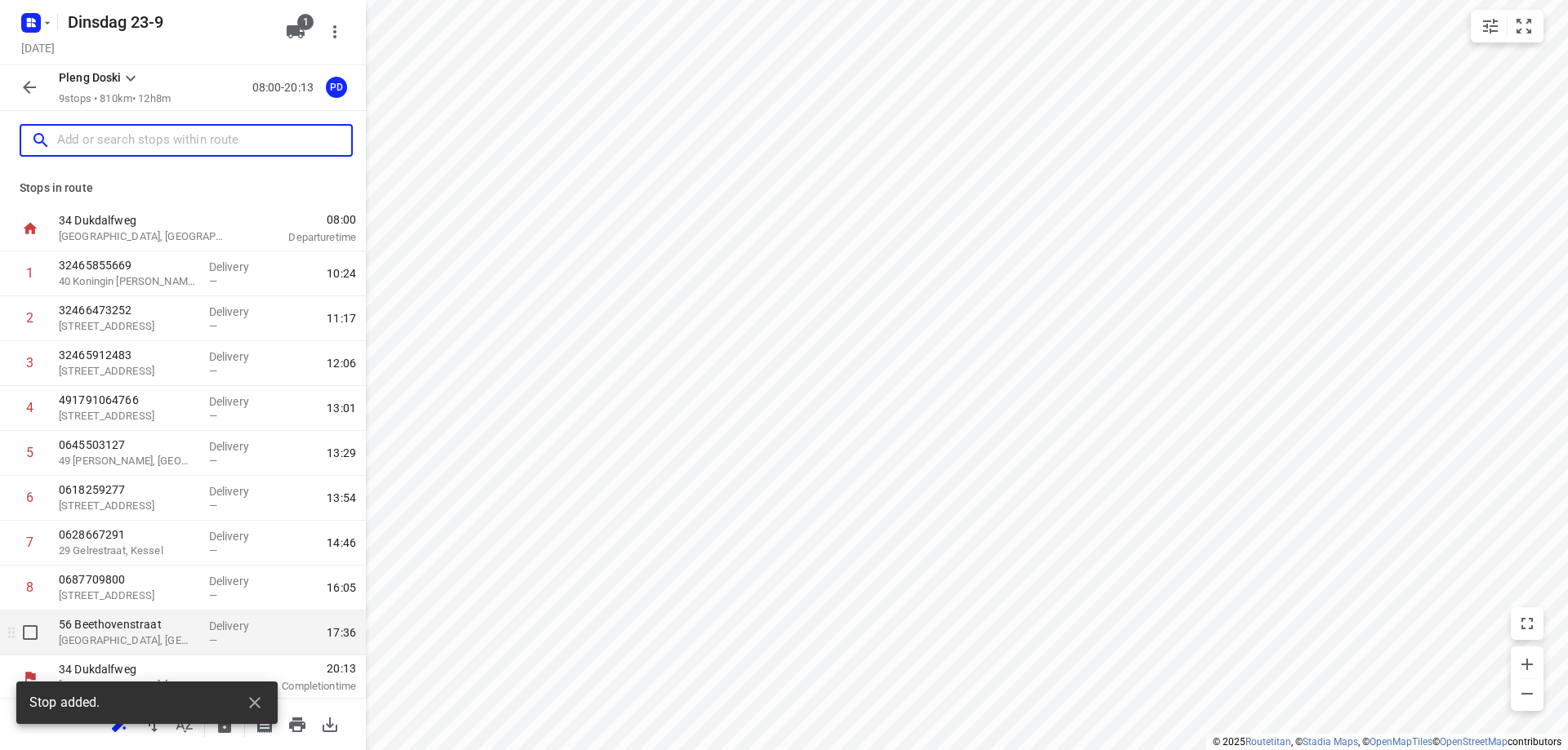
click at [149, 632] on p "56 Beethovenstraat" at bounding box center [127, 624] width 137 height 16
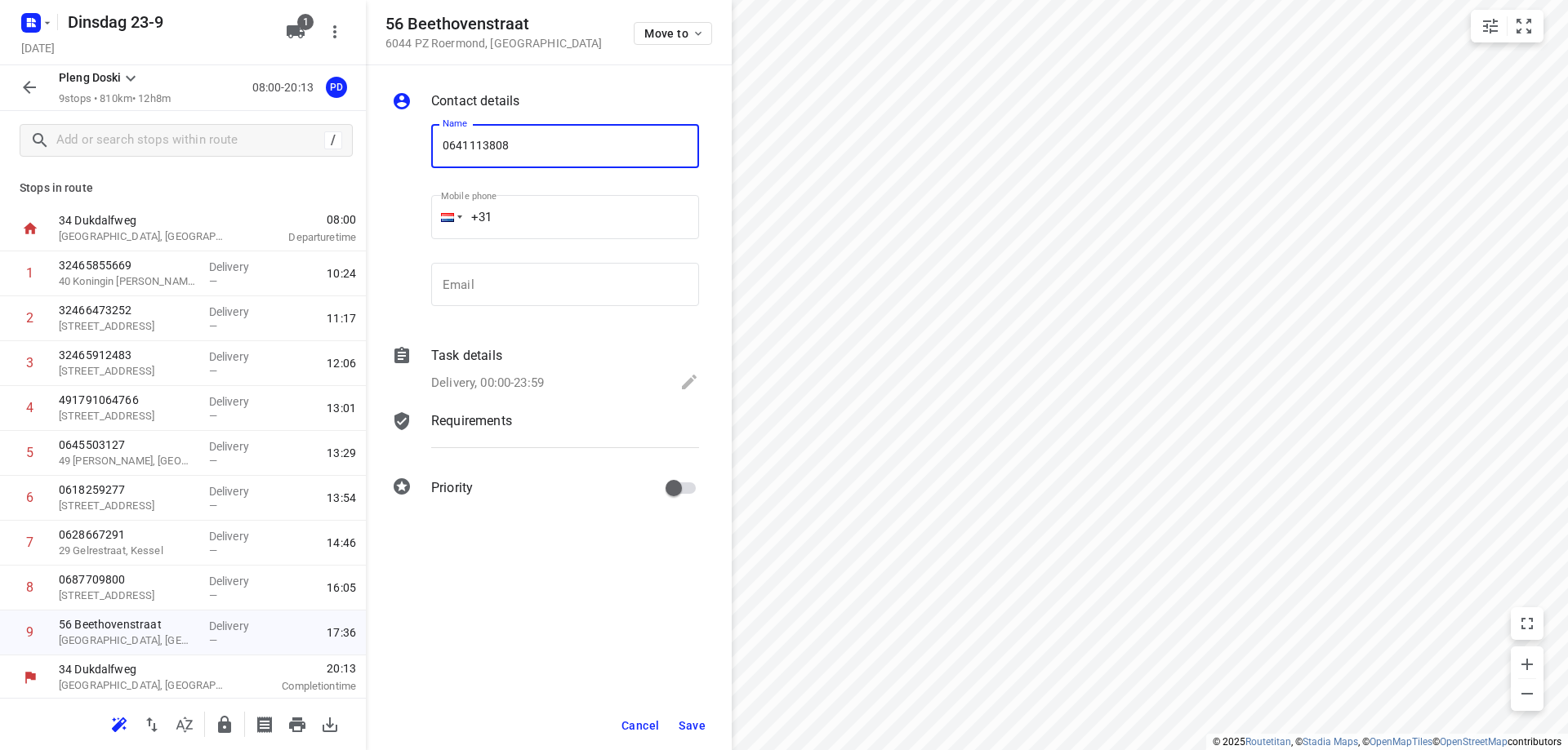
type input "0641113808"
click at [699, 724] on span "Save" at bounding box center [692, 725] width 27 height 13
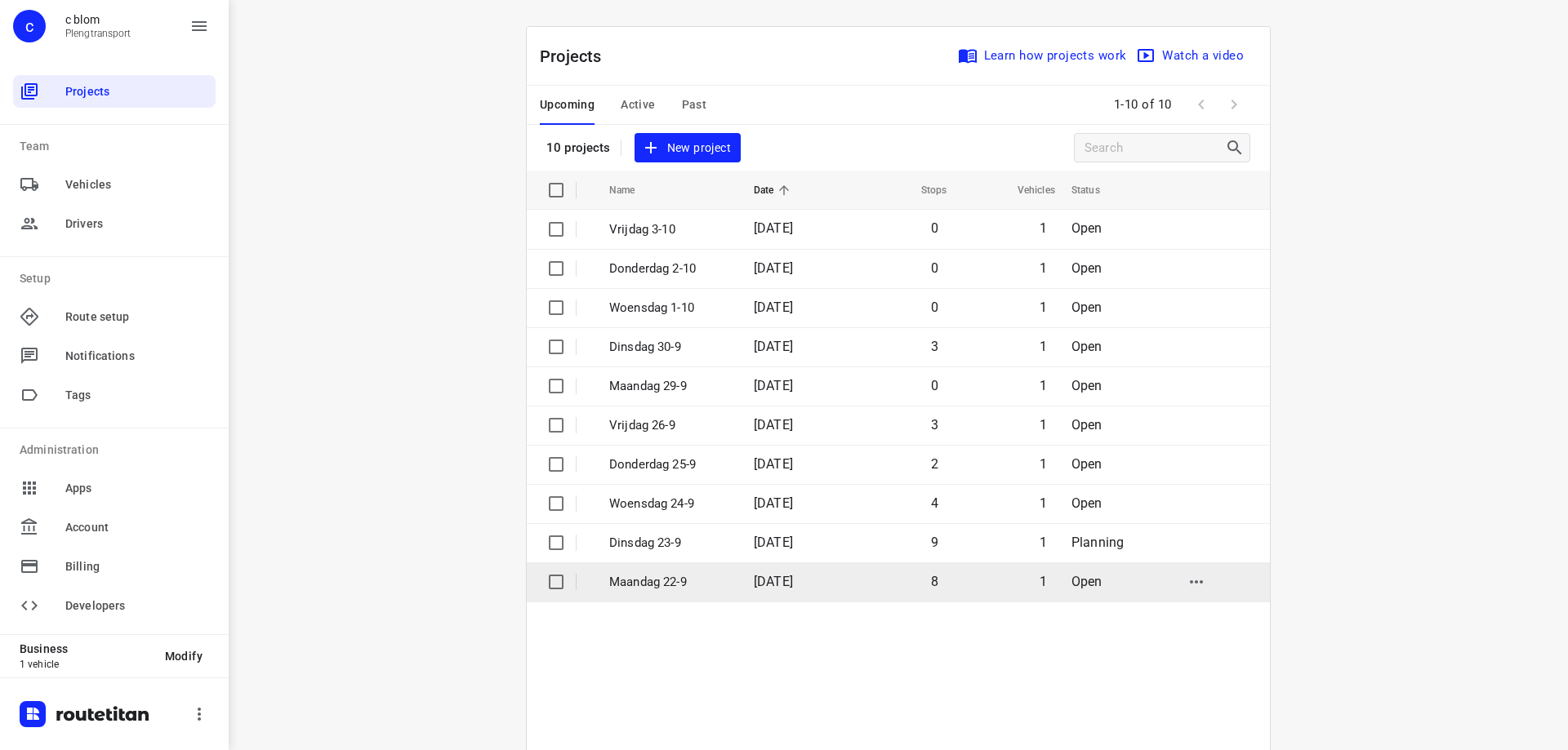
click at [687, 586] on p "Maandag 22-9" at bounding box center [669, 582] width 120 height 19
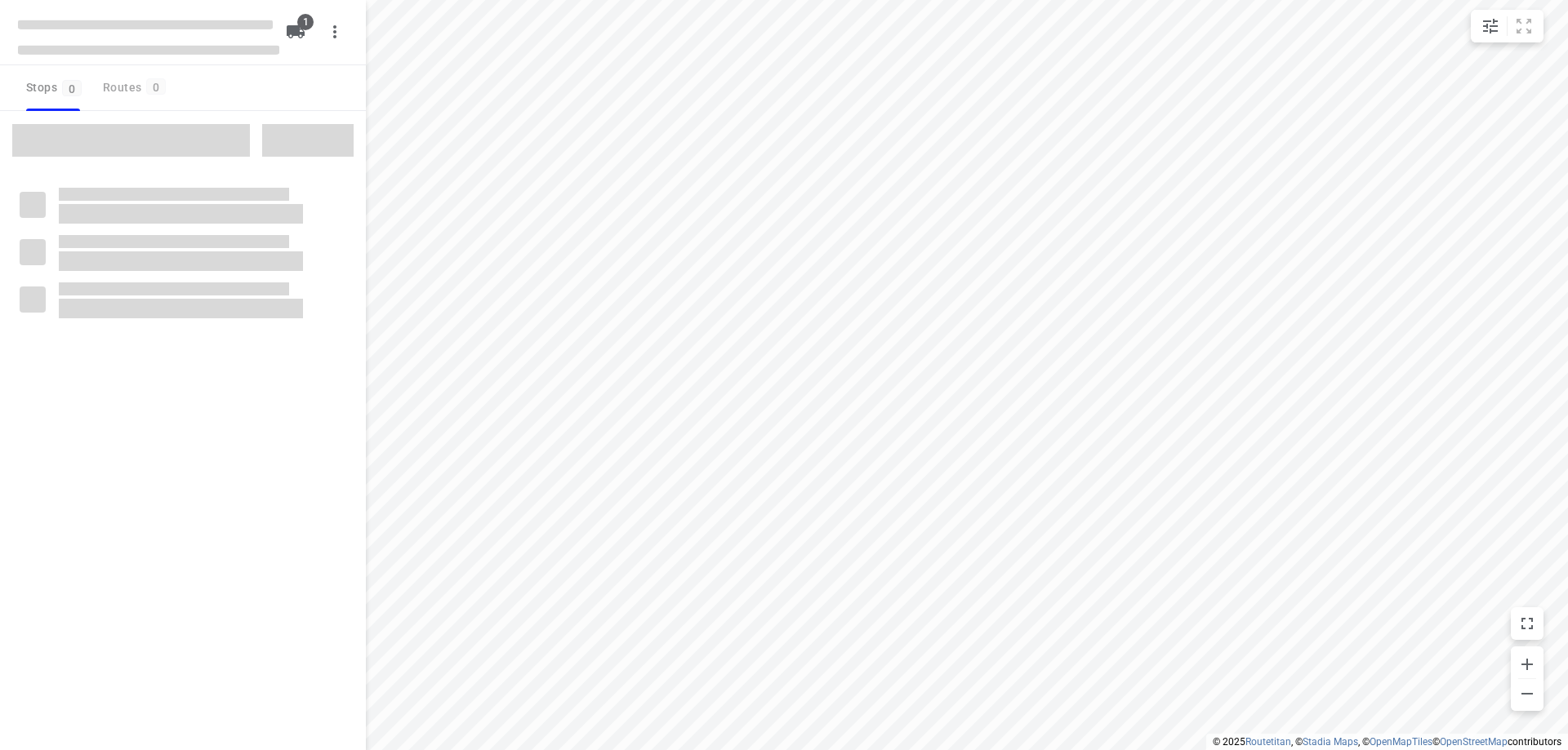
type input "distance"
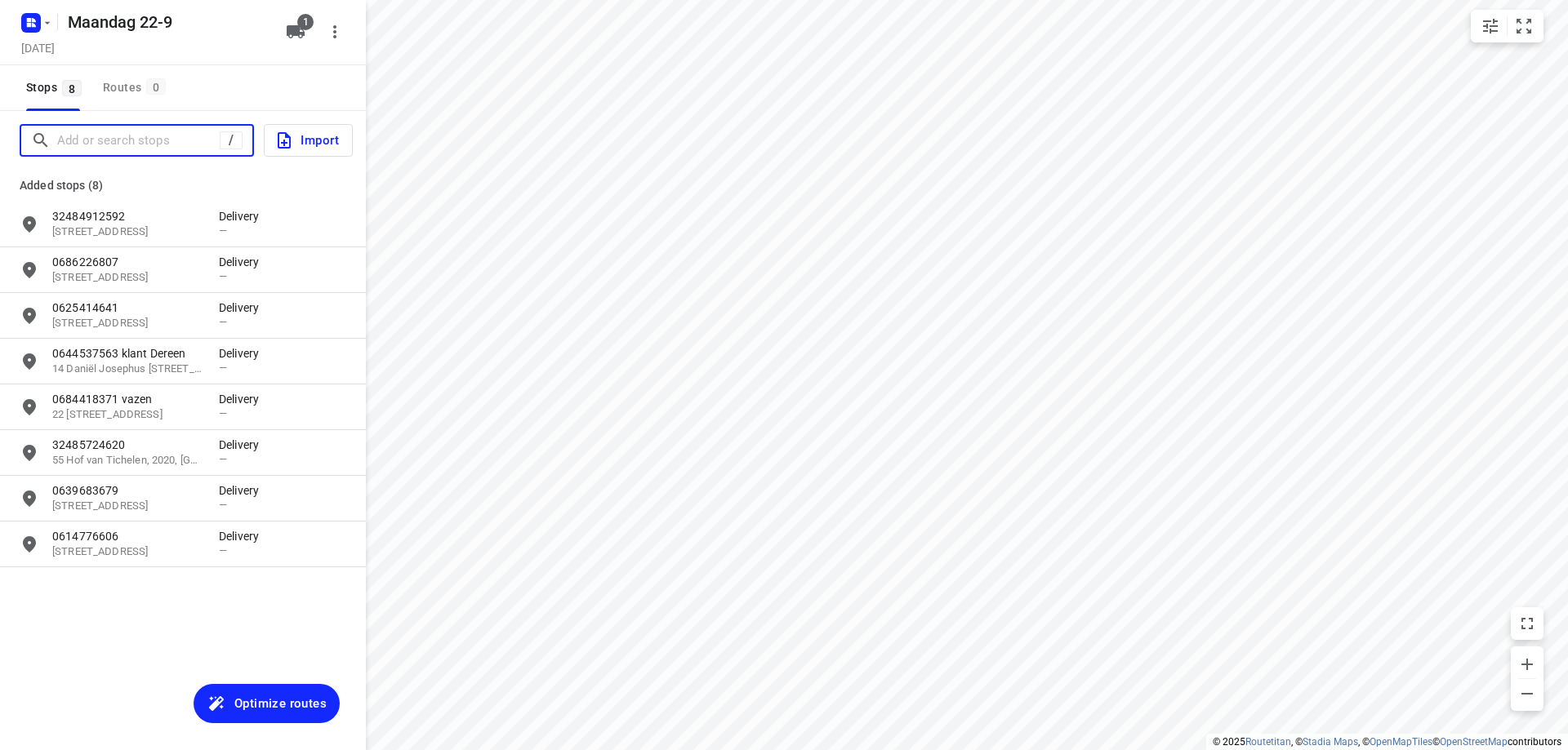
click at [116, 141] on input "Add or search stops" at bounding box center [138, 141] width 163 height 25
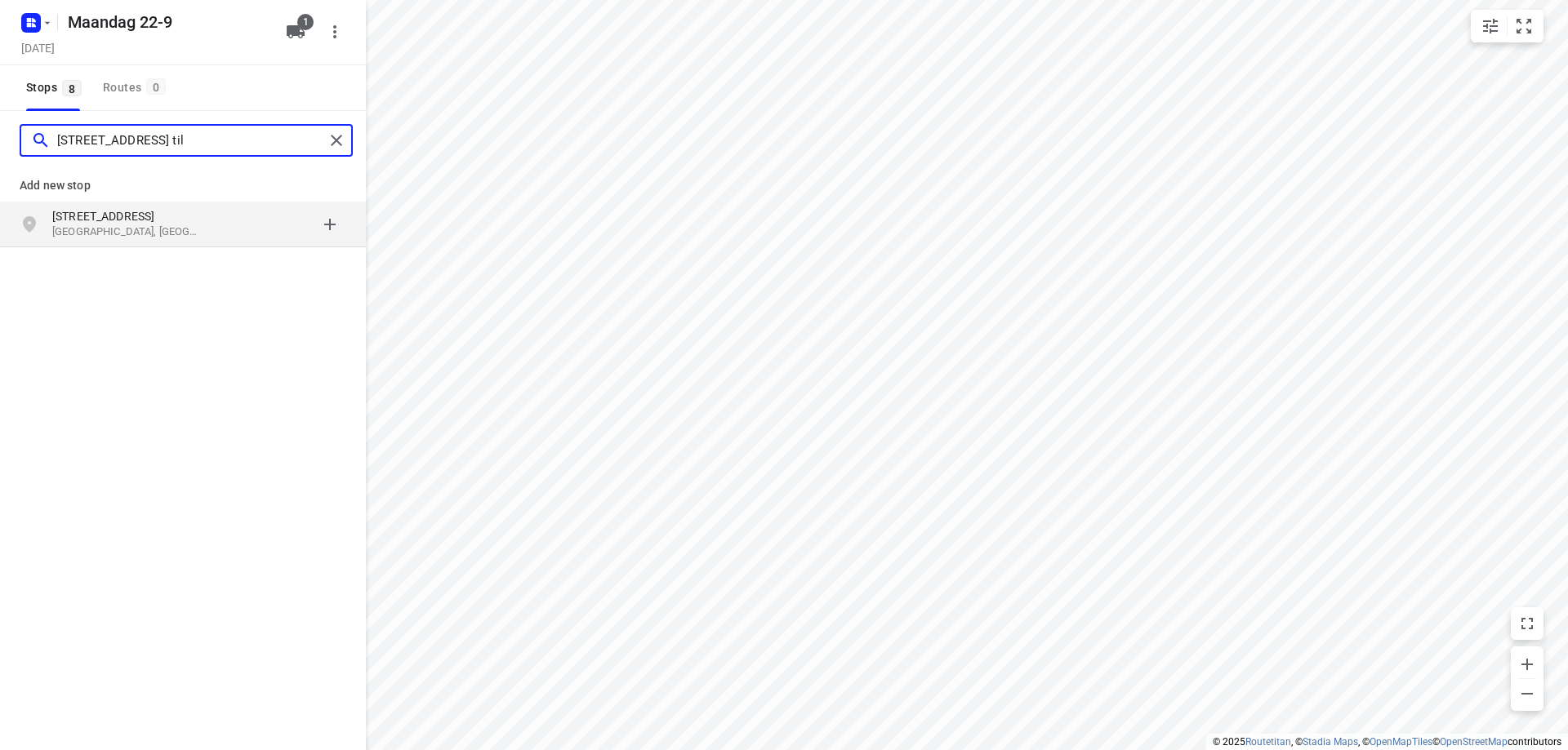
type input "[STREET_ADDRESS] til"
click at [228, 226] on div "grid" at bounding box center [282, 225] width 128 height 33
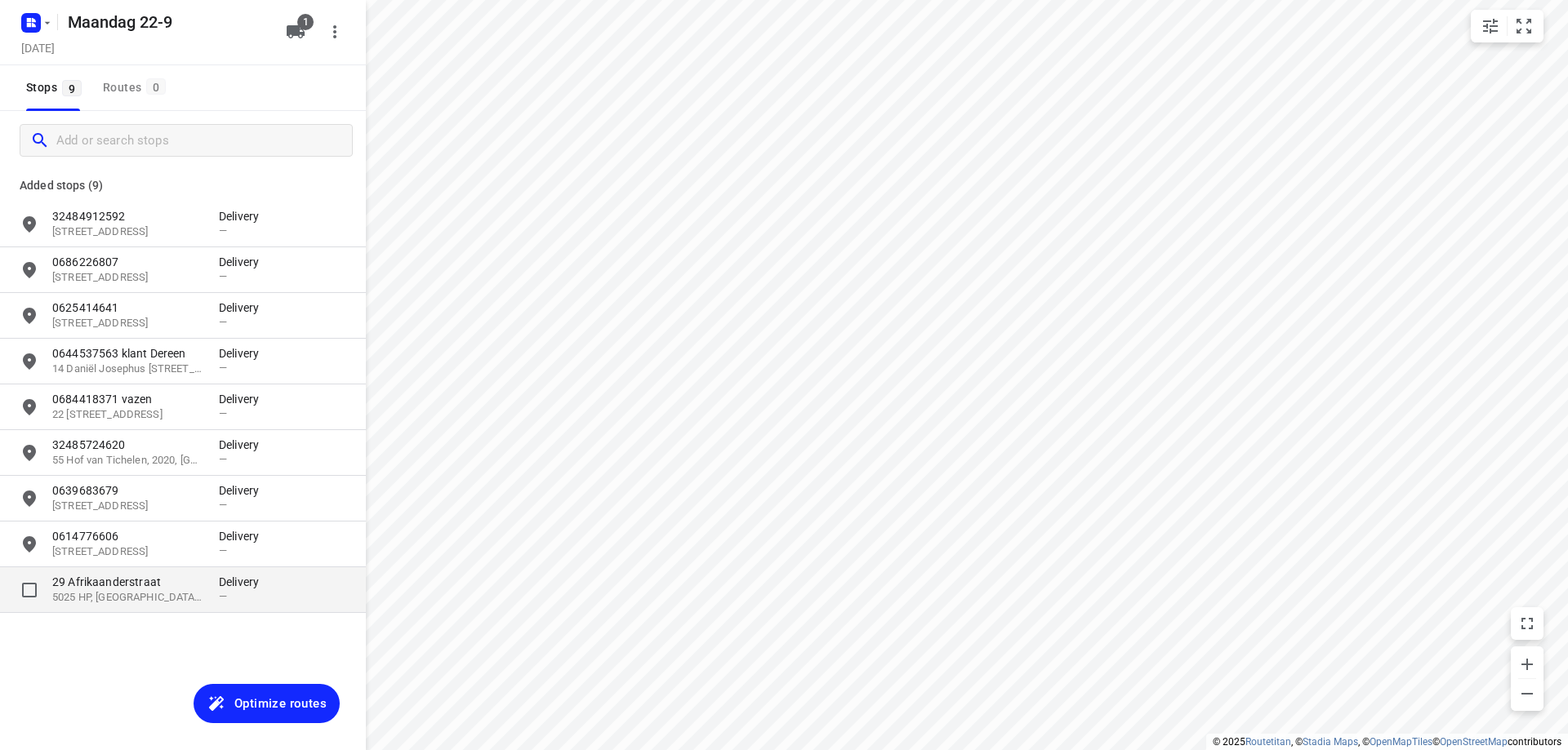
click at [224, 571] on div "29 [STREET_ADDRESS] Delivery —" at bounding box center [183, 590] width 366 height 46
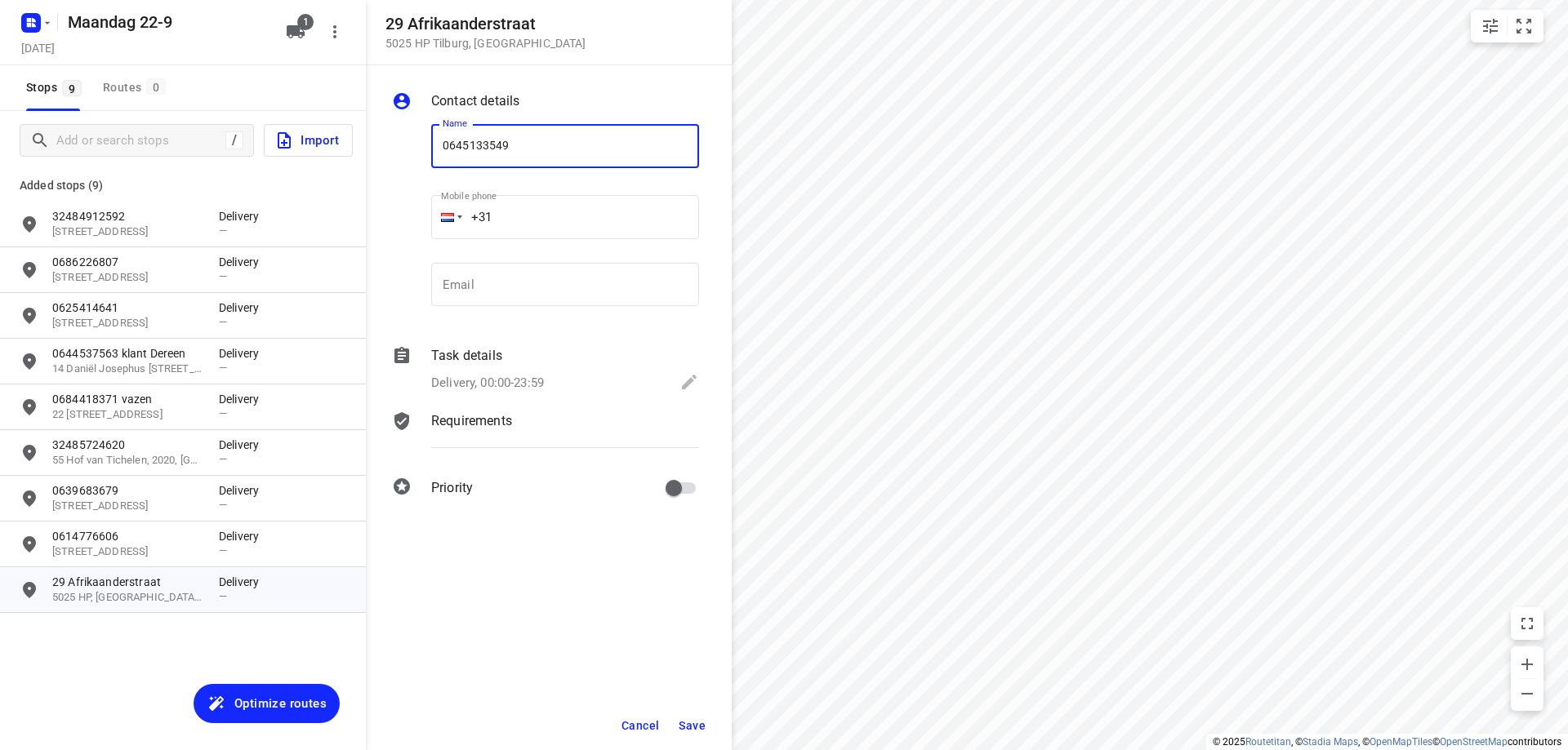
type input "0645133549"
click at [701, 717] on button "Save" at bounding box center [692, 726] width 40 height 30
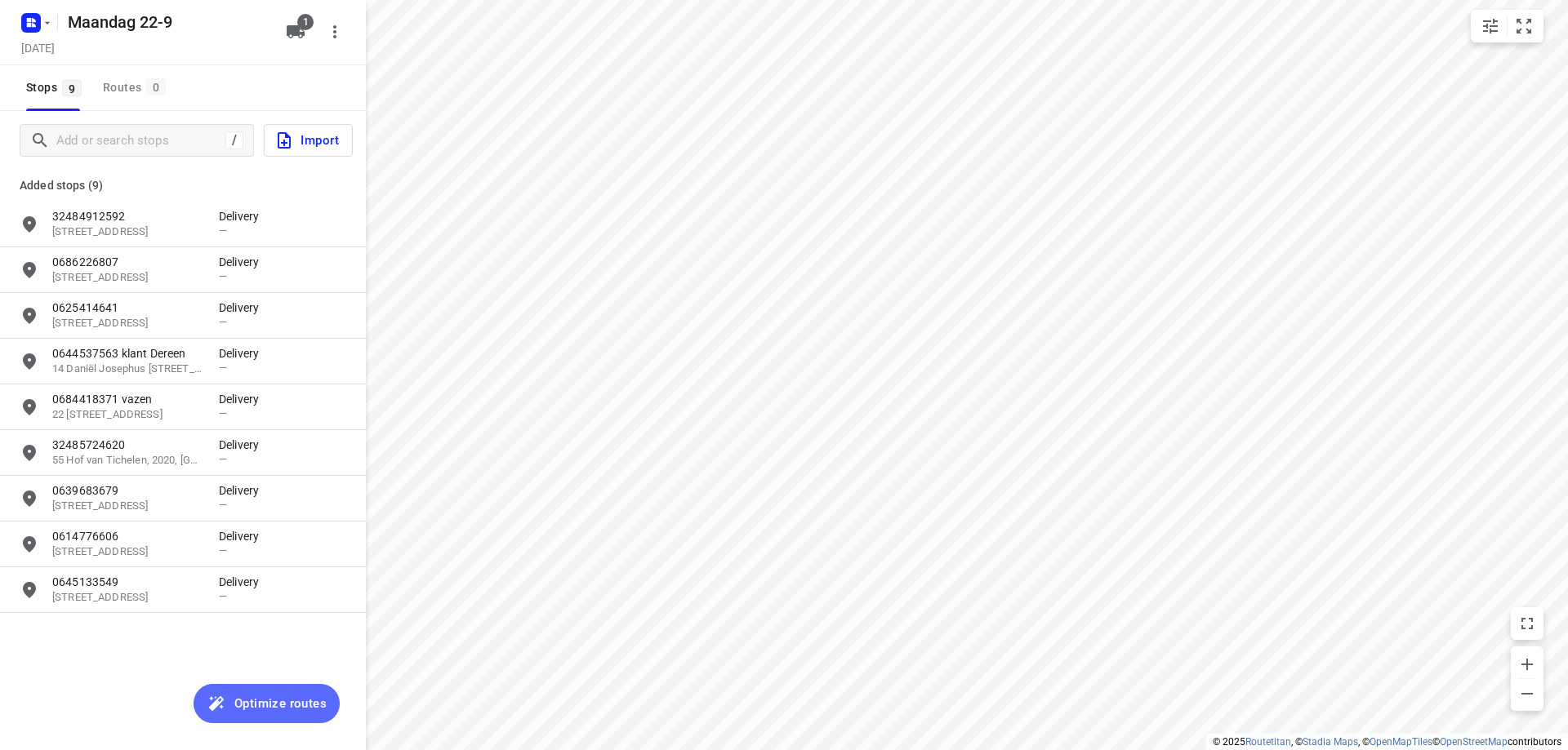
click at [280, 689] on button "Optimize routes" at bounding box center [267, 704] width 146 height 39
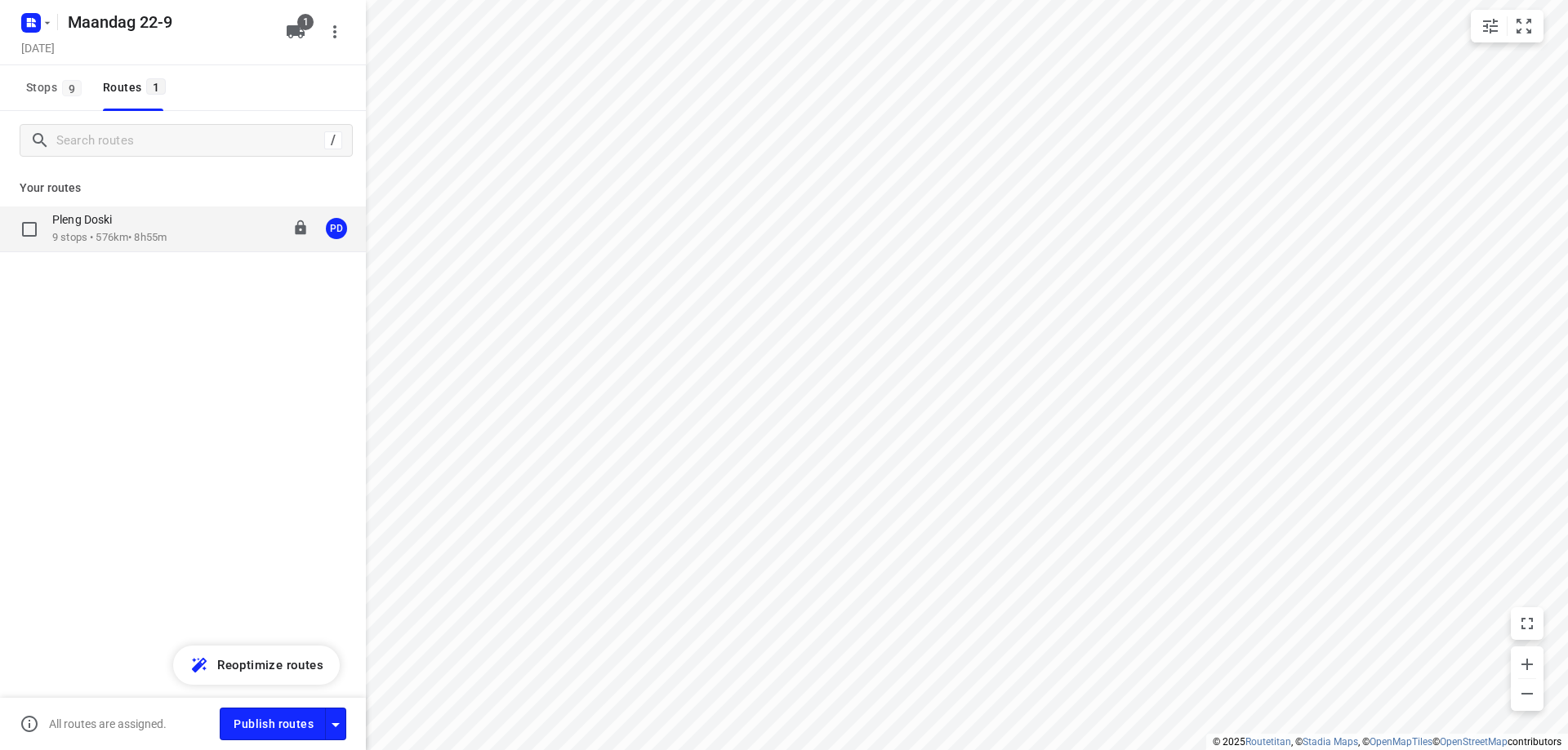
click at [248, 217] on div "08:00-16:55" at bounding box center [267, 229] width 81 height 34
click at [179, 238] on div "Pleng Doski 9 stops • 576km • 8h55m 08:00-16:55 PD" at bounding box center [209, 229] width 313 height 34
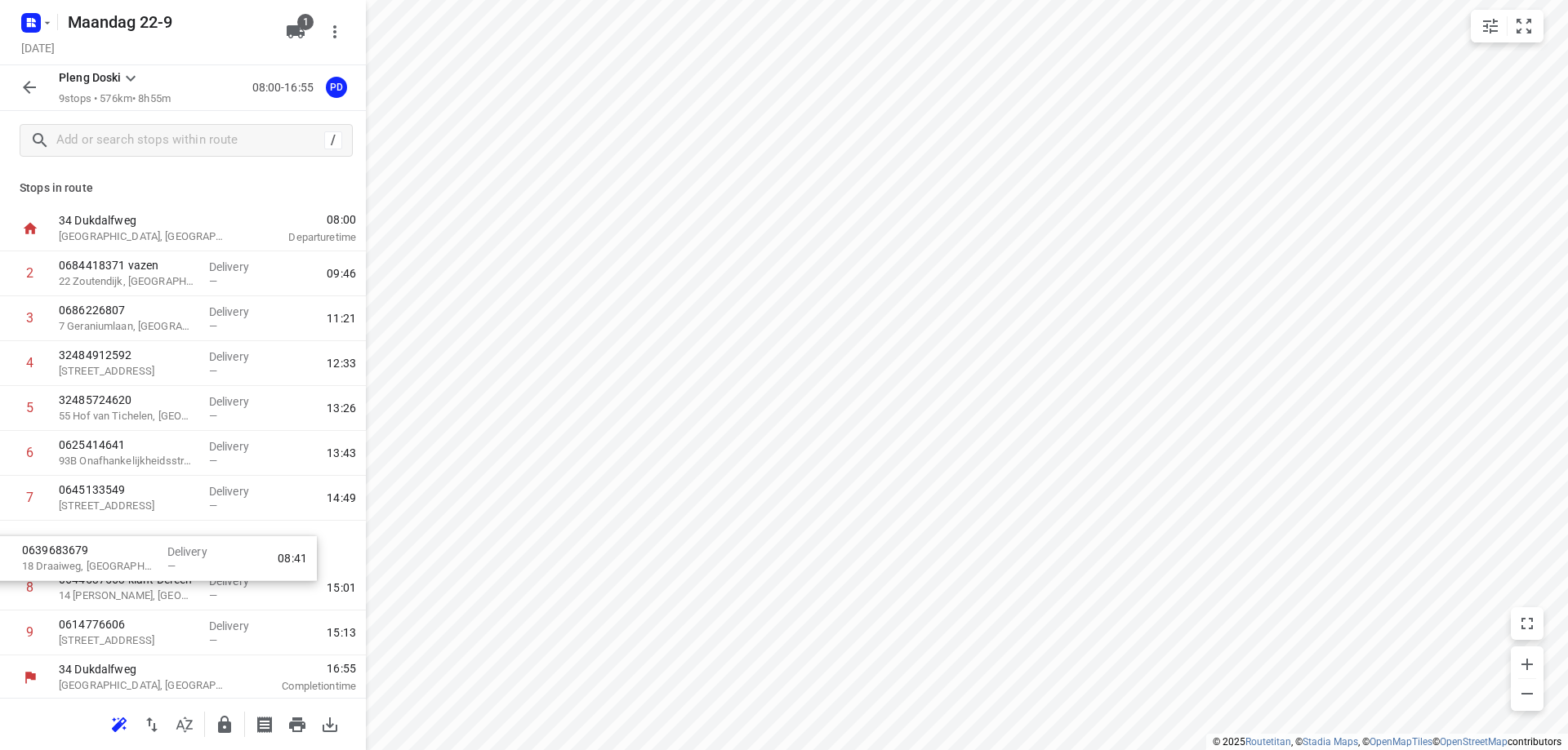
scroll to position [2, 0]
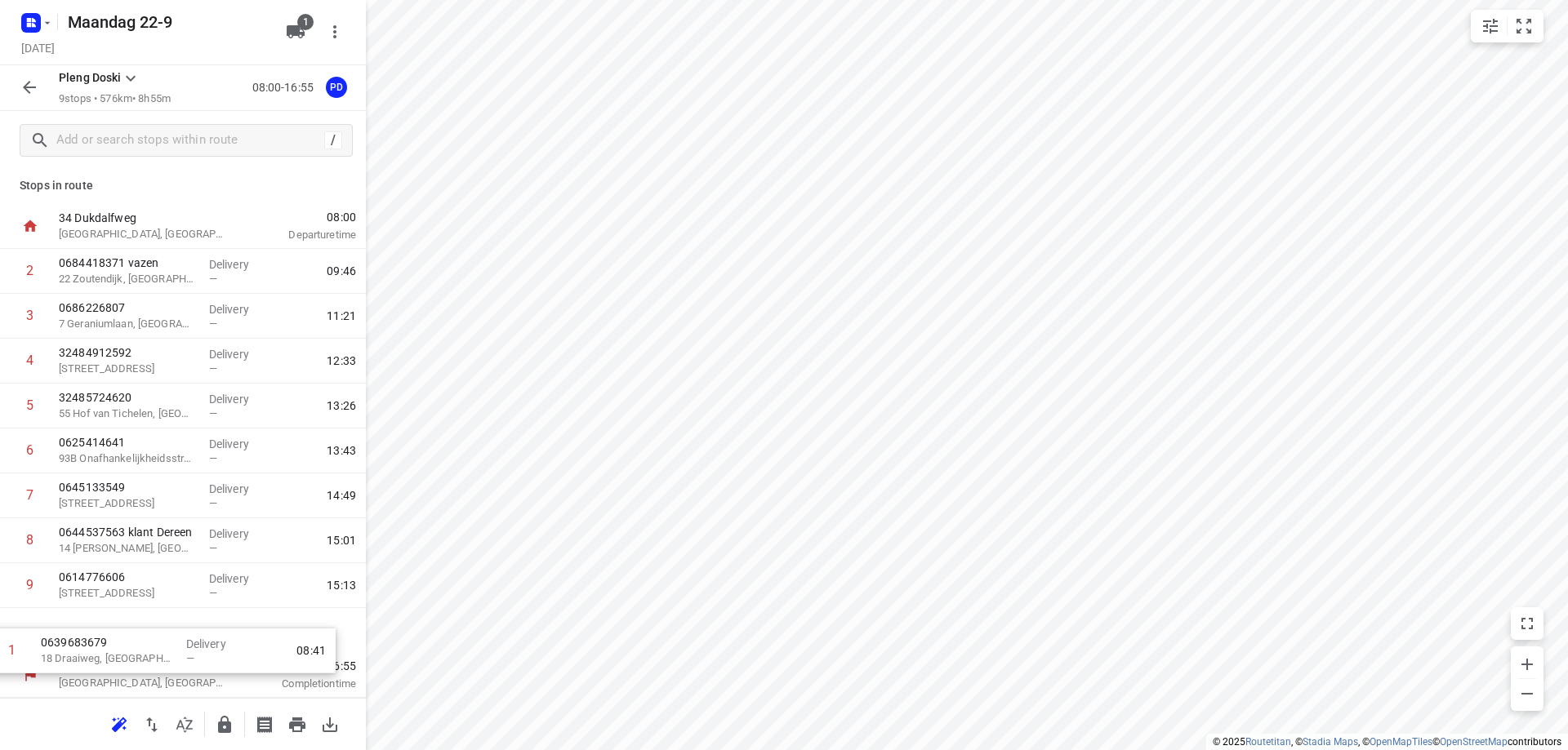
drag, startPoint x: 176, startPoint y: 277, endPoint x: 165, endPoint y: 650, distance: 373.2
click at [164, 652] on div "[GEOGRAPHIC_DATA] 08:00 Departure time 1 0639683679 18 Draaiweg, [GEOGRAPHIC_DA…" at bounding box center [183, 451] width 366 height 494
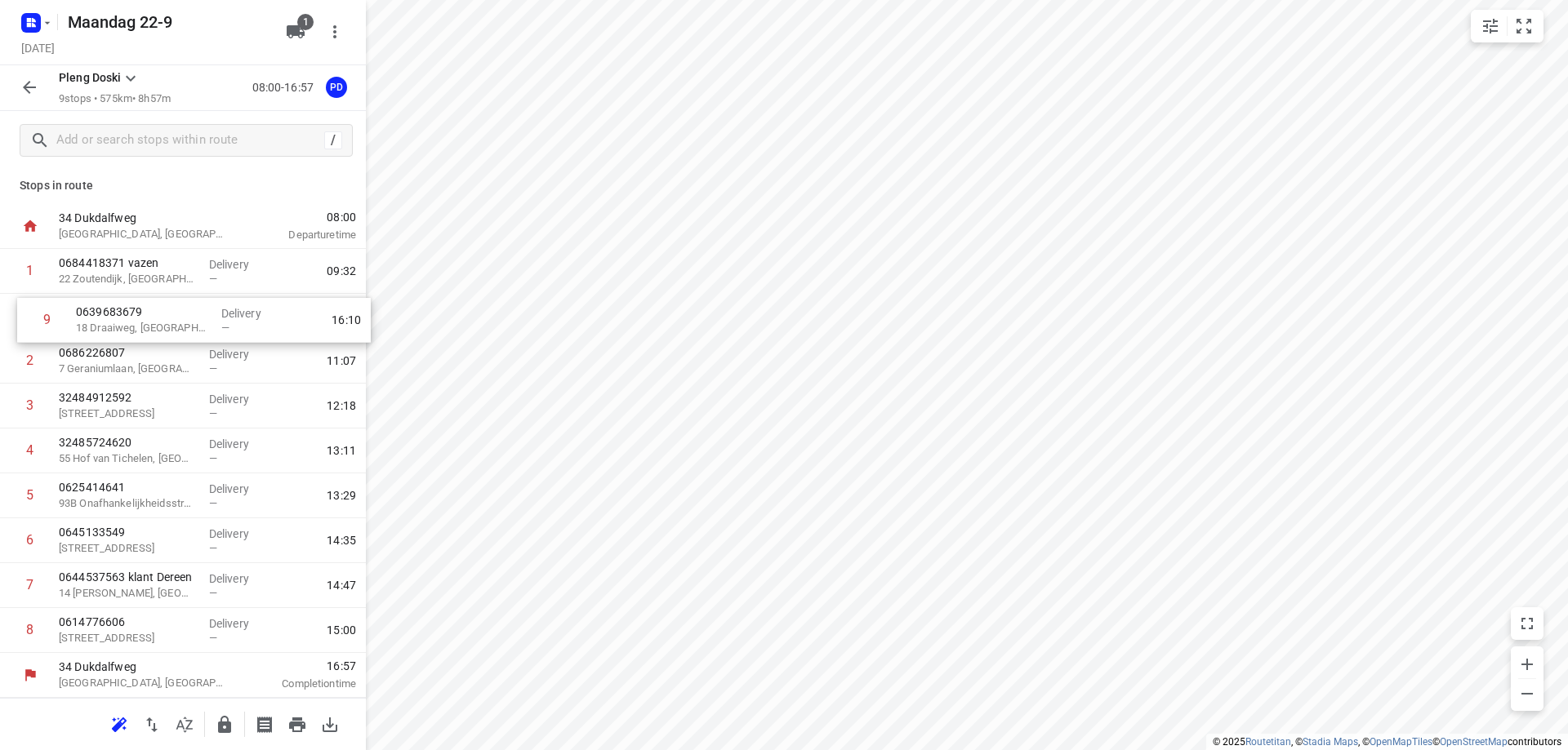
drag, startPoint x: 151, startPoint y: 640, endPoint x: 169, endPoint y: 324, distance: 316.5
click at [169, 324] on div "1 0684418371 vazen [GEOGRAPHIC_DATA] Delivery — 09:32 2 0686226807 [GEOGRAPHIC_…" at bounding box center [183, 451] width 366 height 404
click at [303, 720] on icon "button" at bounding box center [297, 725] width 20 height 20
